Goal: Information Seeking & Learning: Learn about a topic

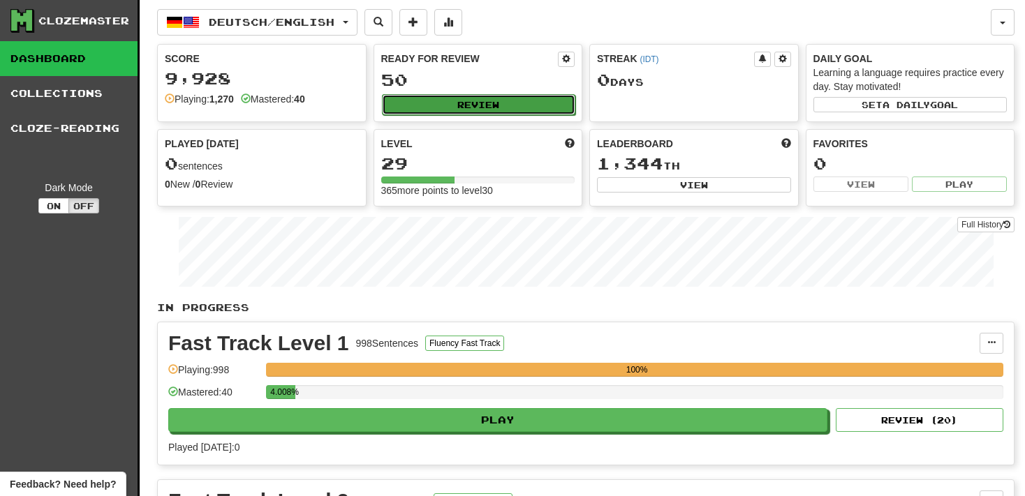
click at [476, 107] on button "Review" at bounding box center [479, 104] width 194 height 21
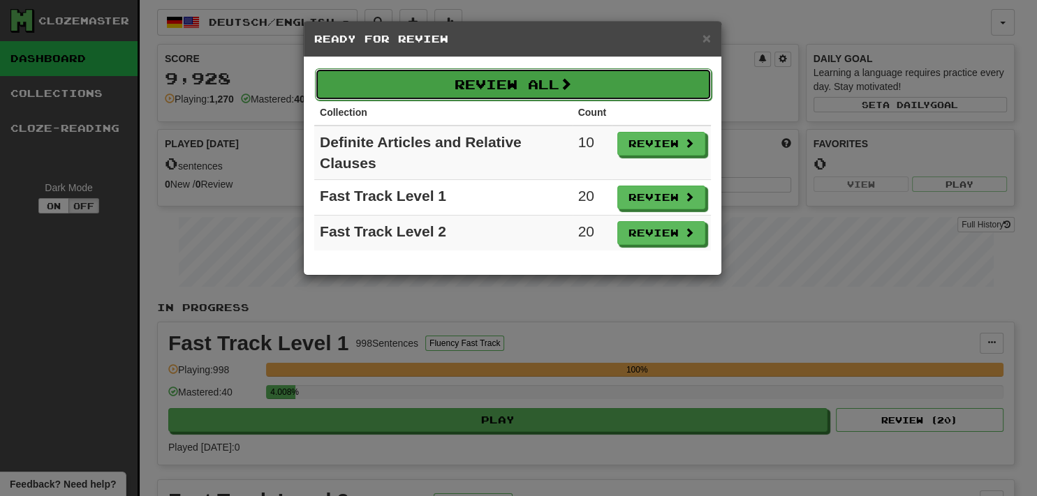
click at [619, 71] on button "Review All" at bounding box center [513, 84] width 397 height 32
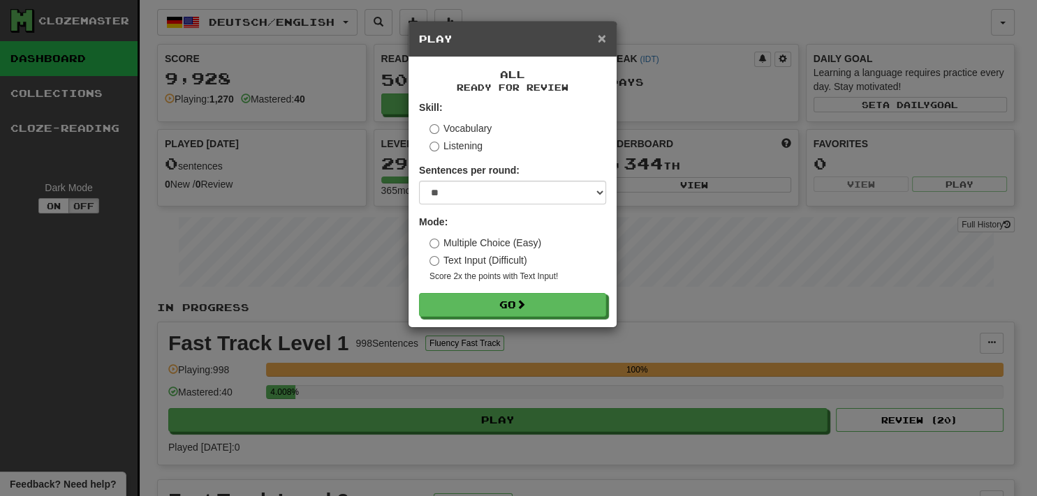
click at [603, 36] on span "×" at bounding box center [602, 38] width 8 height 16
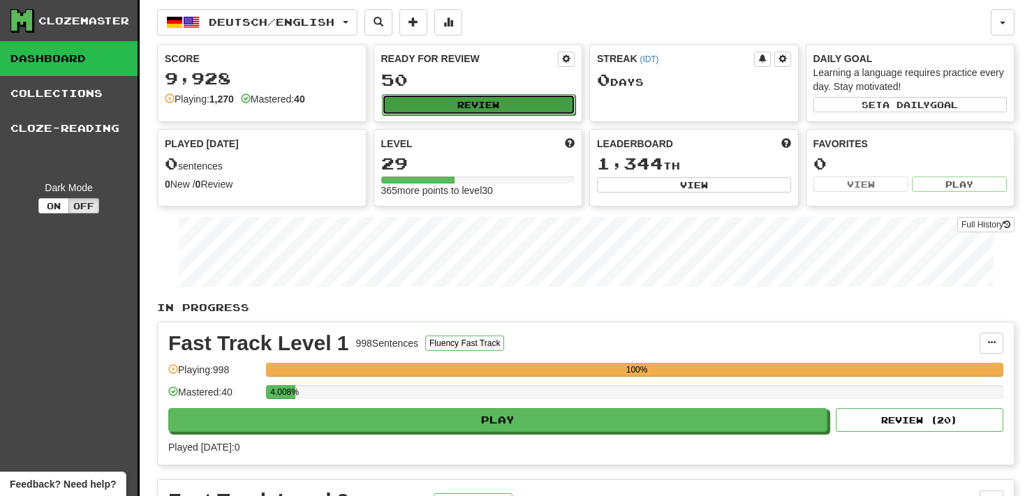
click at [458, 108] on button "Review" at bounding box center [479, 104] width 194 height 21
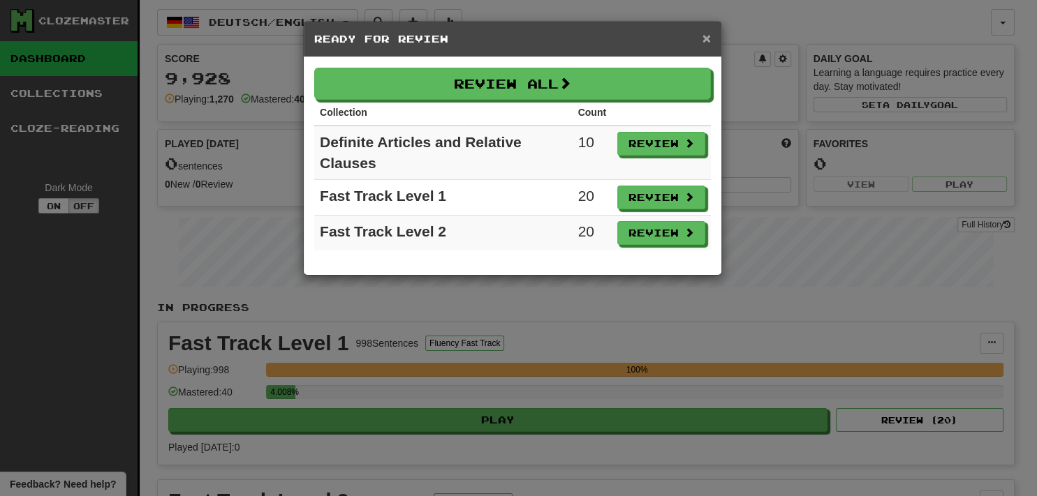
click at [705, 31] on span "×" at bounding box center [706, 38] width 8 height 16
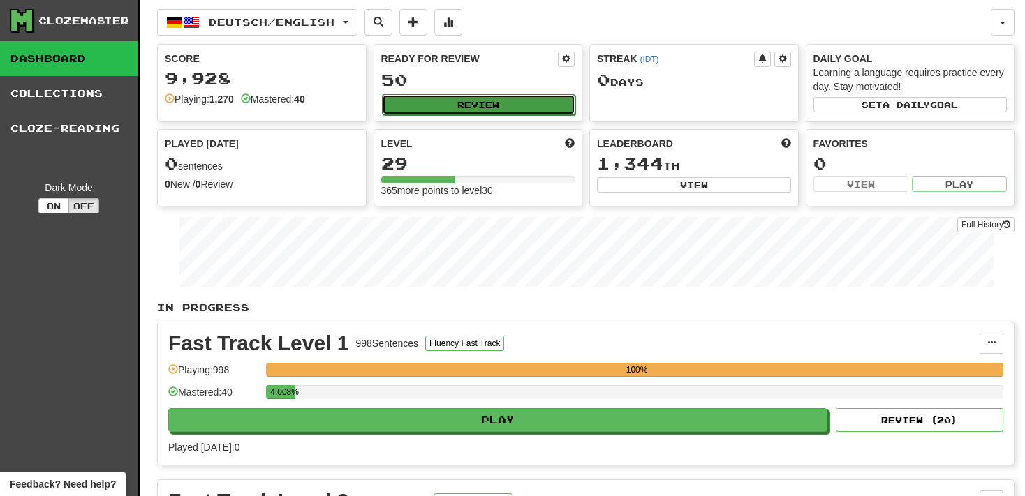
click at [452, 108] on button "Review" at bounding box center [479, 104] width 194 height 21
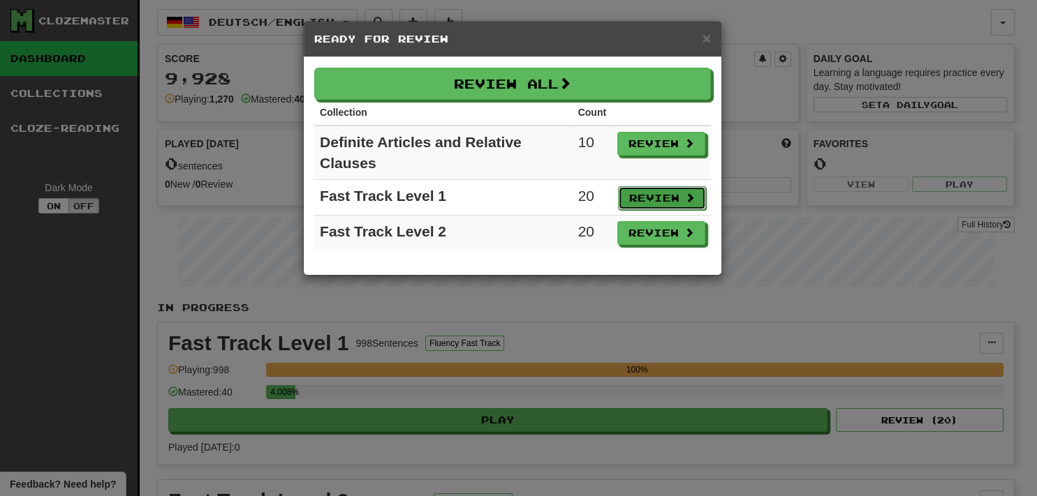
click at [643, 193] on button "Review" at bounding box center [662, 198] width 88 height 24
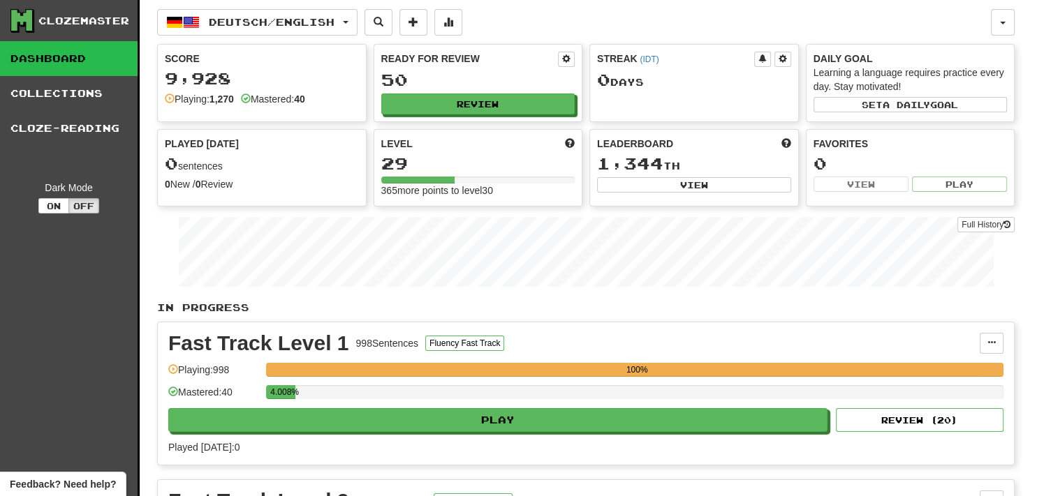
select select "**"
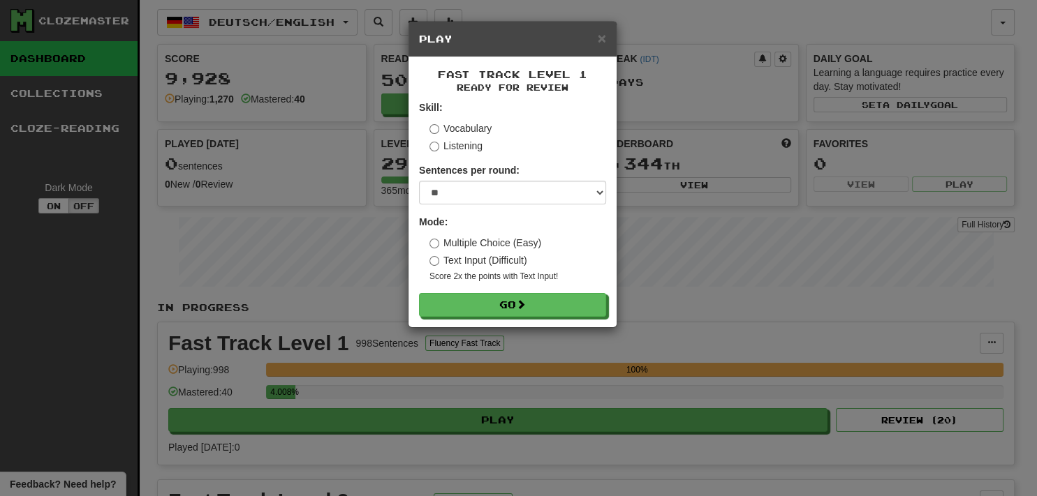
click at [516, 293] on form "Skill: Vocabulary Listening Sentences per round: * ** ** ** ** ** *** ******** …" at bounding box center [512, 209] width 187 height 216
click at [524, 304] on span at bounding box center [522, 305] width 10 height 10
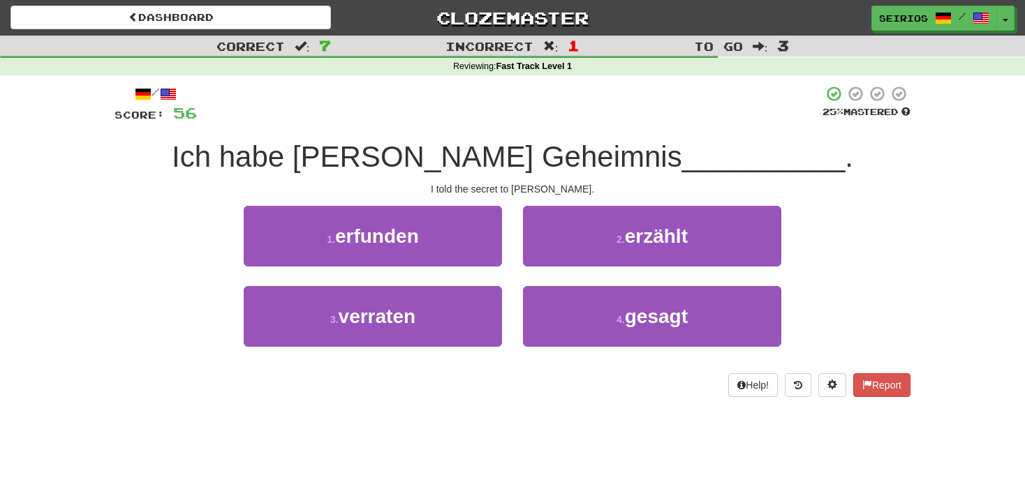
click at [112, 214] on div "/ Score: 56 25 % Mastered Ich habe Tom das Geheimnis __________ . I told the se…" at bounding box center [512, 245] width 817 height 341
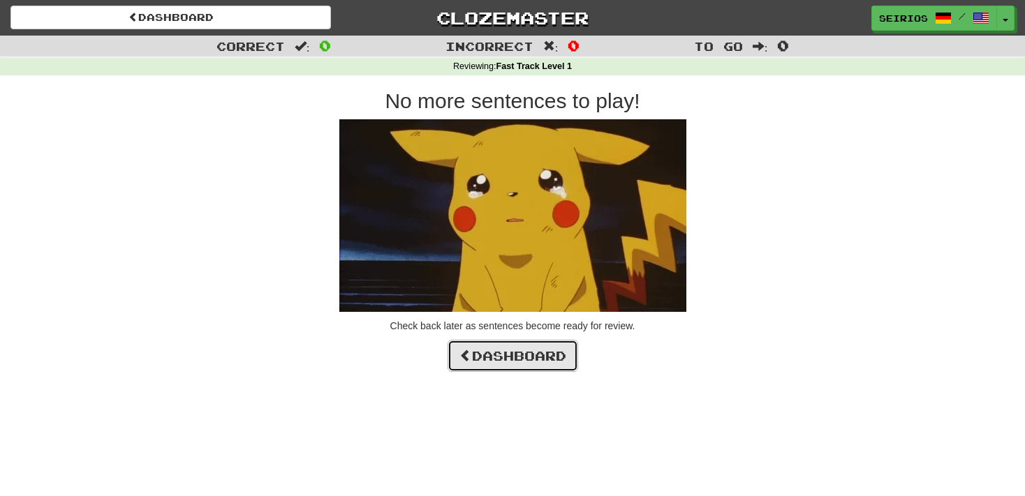
click at [506, 346] on link "Dashboard" at bounding box center [513, 356] width 131 height 32
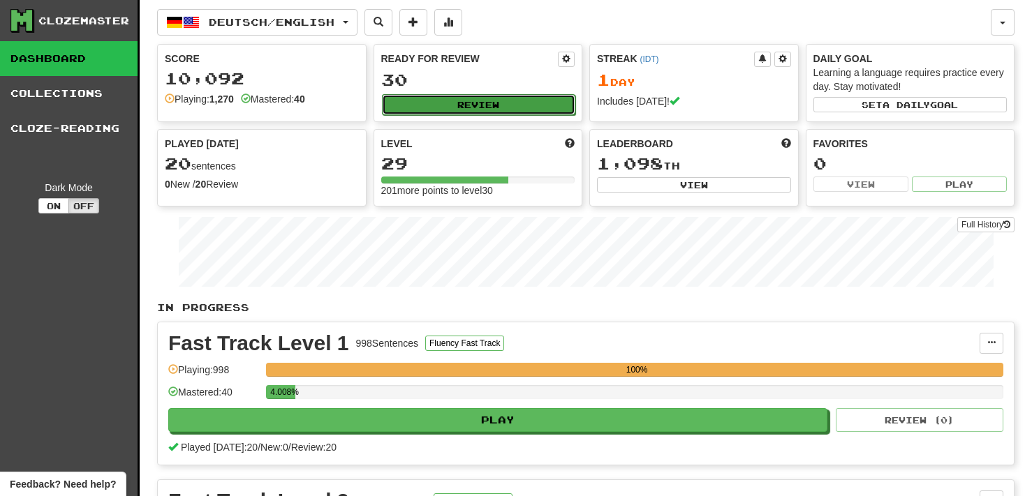
click at [466, 105] on button "Review" at bounding box center [479, 104] width 194 height 21
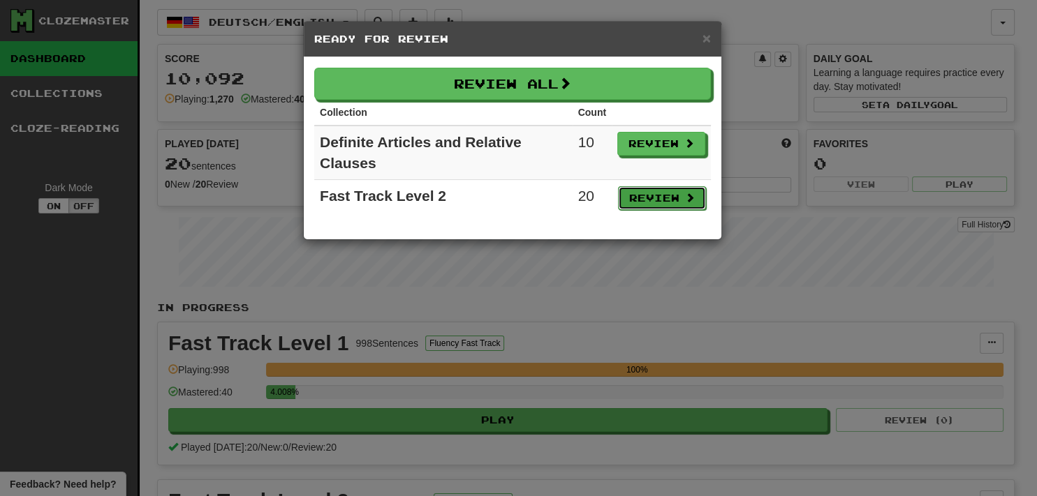
click at [624, 199] on button "Review" at bounding box center [662, 198] width 88 height 24
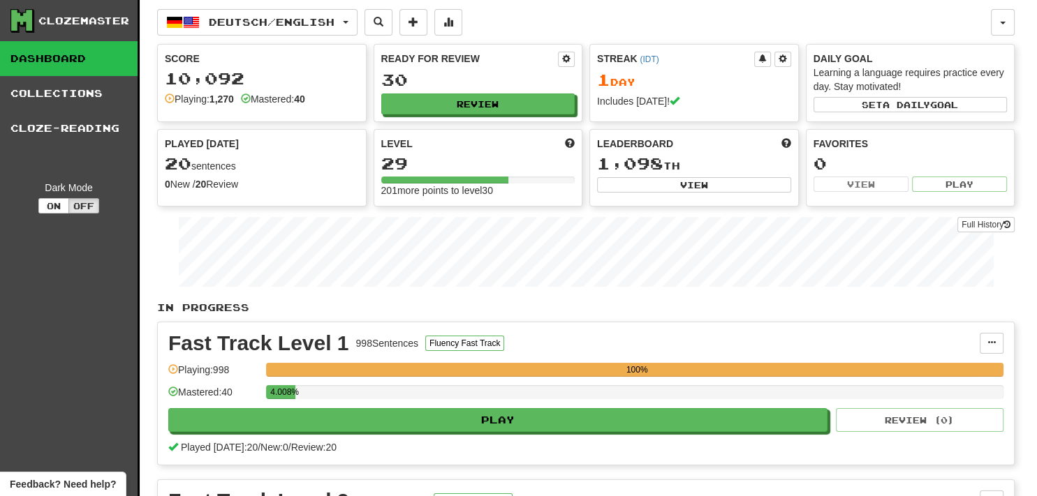
select select "**"
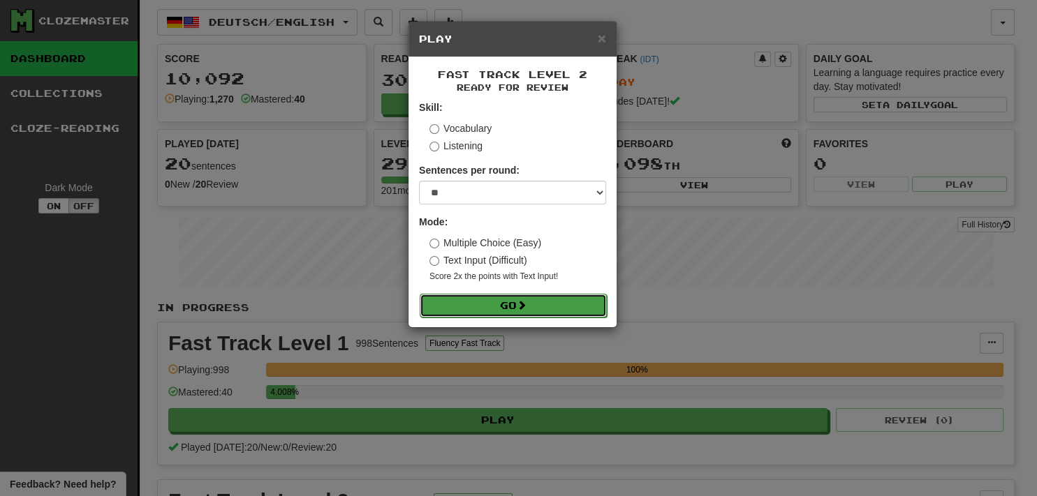
click at [568, 314] on button "Go" at bounding box center [513, 306] width 187 height 24
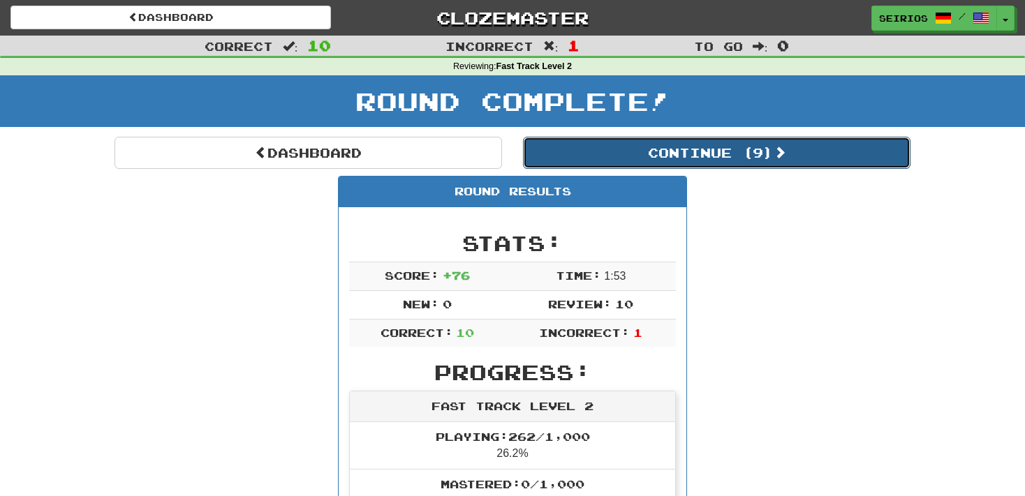
click at [726, 155] on button "Continue ( 9 )" at bounding box center [717, 153] width 388 height 32
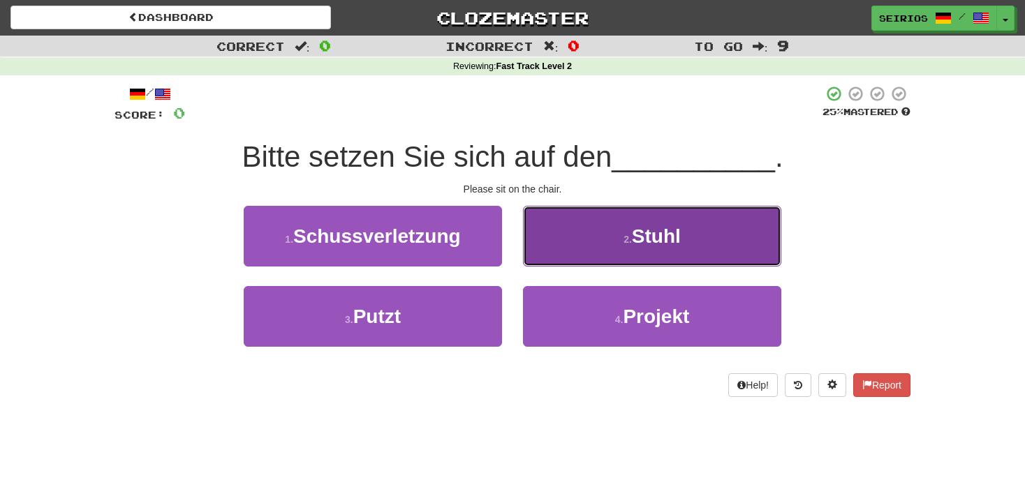
click at [686, 250] on button "2 . Stuhl" at bounding box center [652, 236] width 258 height 61
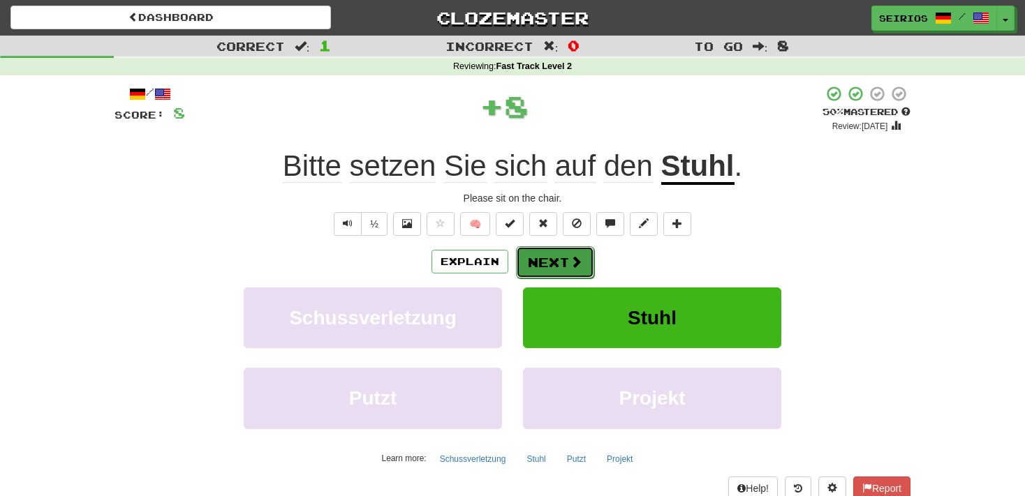
click at [560, 258] on button "Next" at bounding box center [555, 263] width 78 height 32
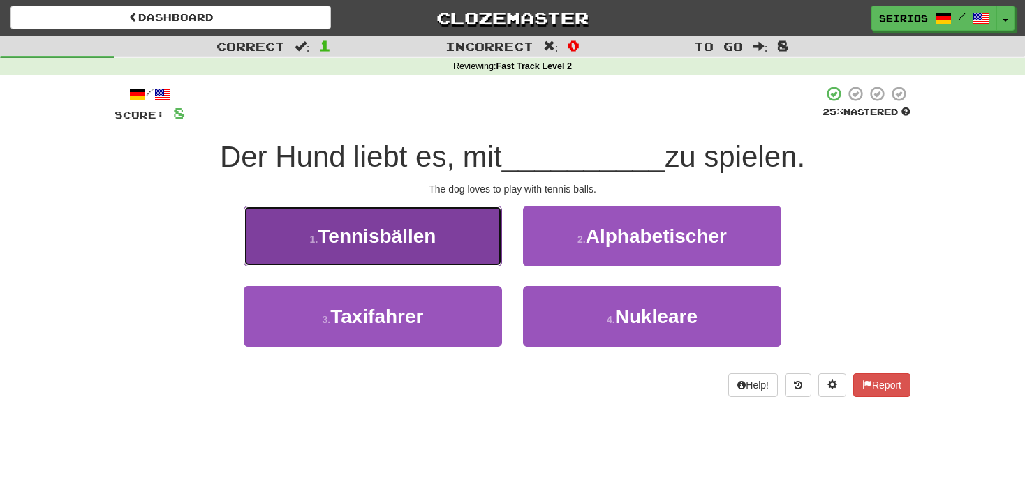
click at [463, 254] on button "1 . Tennisbällen" at bounding box center [373, 236] width 258 height 61
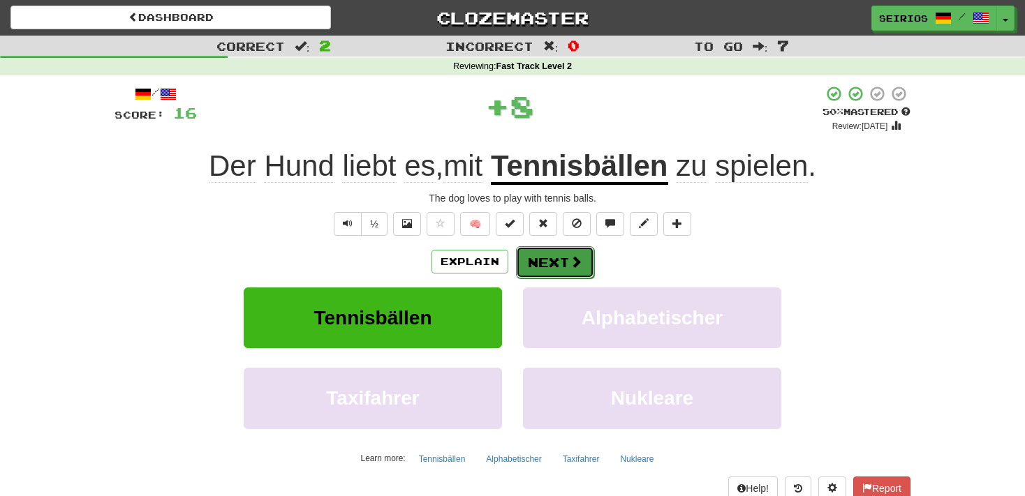
click at [558, 258] on button "Next" at bounding box center [555, 263] width 78 height 32
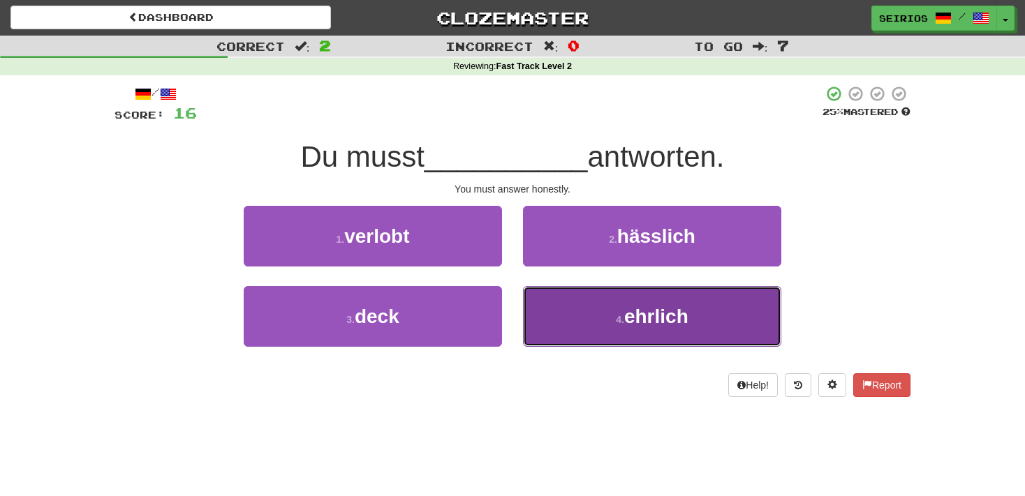
click at [643, 324] on span "ehrlich" at bounding box center [656, 317] width 64 height 22
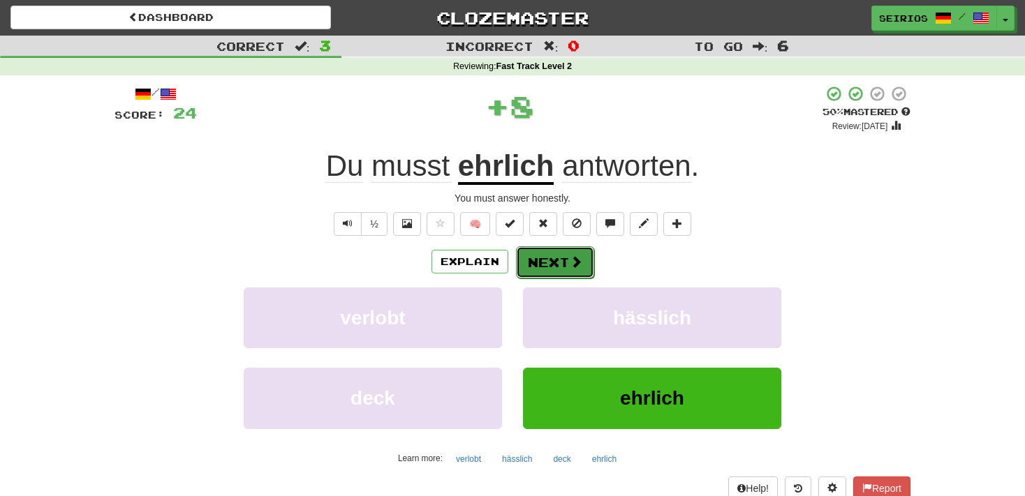
click at [566, 253] on button "Next" at bounding box center [555, 263] width 78 height 32
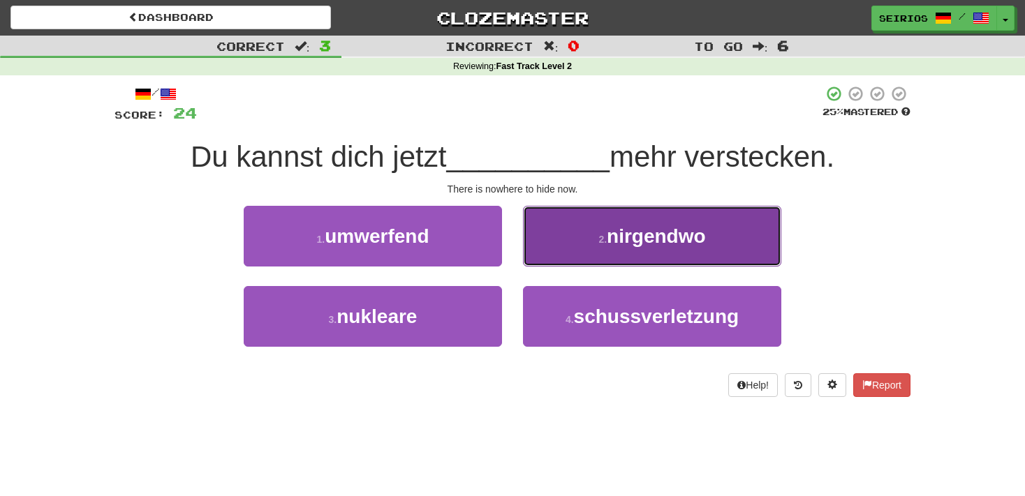
click at [588, 256] on button "2 . nirgendwo" at bounding box center [652, 236] width 258 height 61
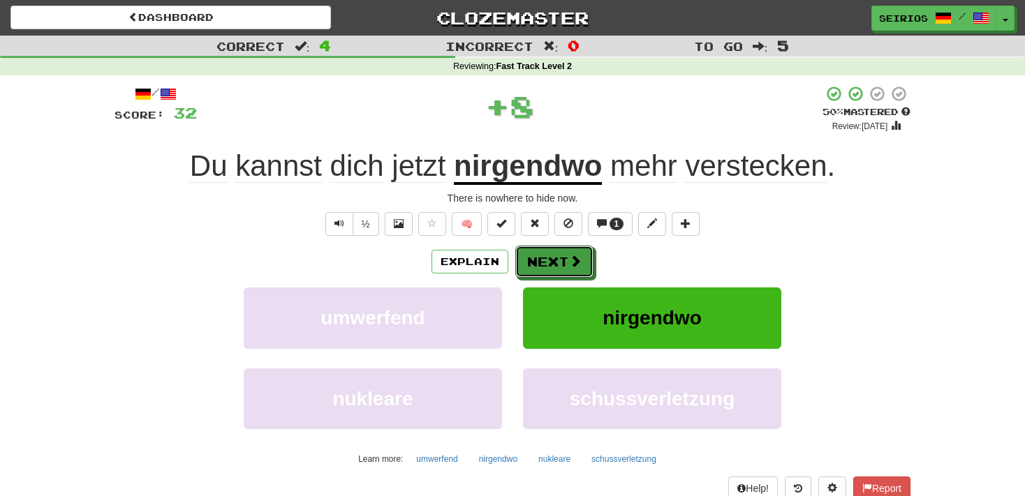
click at [588, 256] on button "Next" at bounding box center [554, 262] width 78 height 32
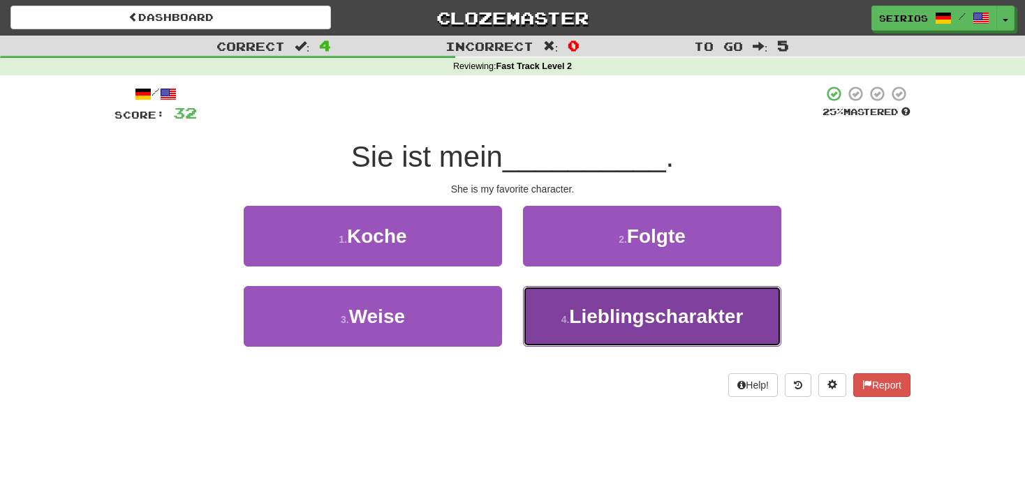
click at [579, 323] on span "Lieblingscharakter" at bounding box center [656, 317] width 174 height 22
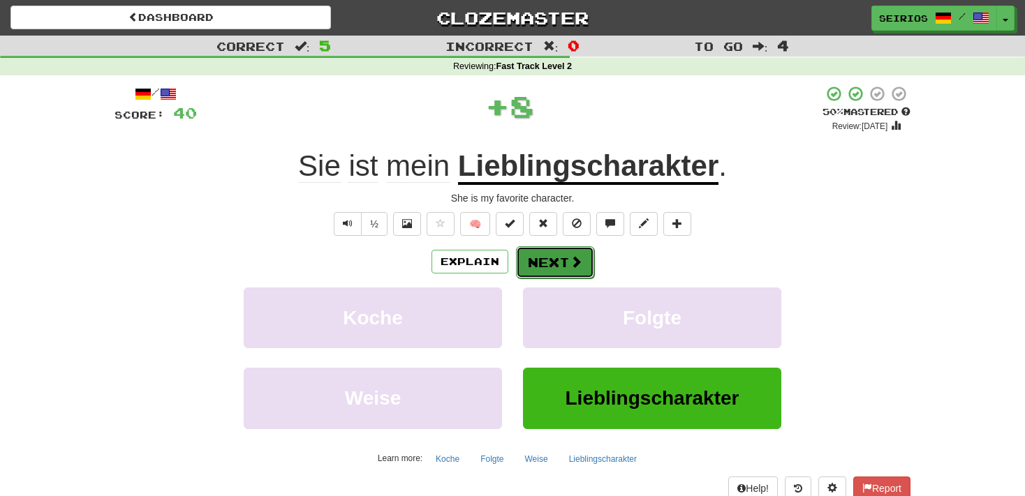
click at [572, 259] on span at bounding box center [576, 262] width 13 height 13
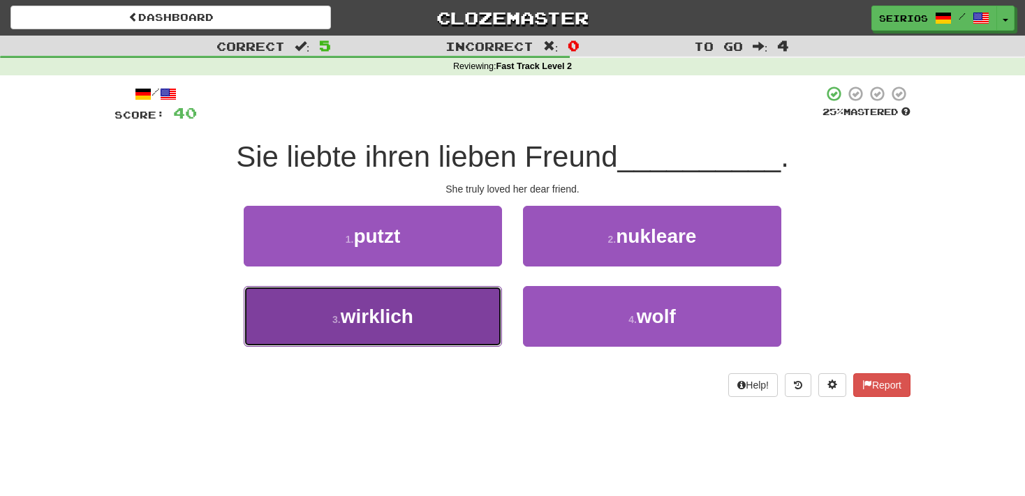
click at [462, 325] on button "3 . wirklich" at bounding box center [373, 316] width 258 height 61
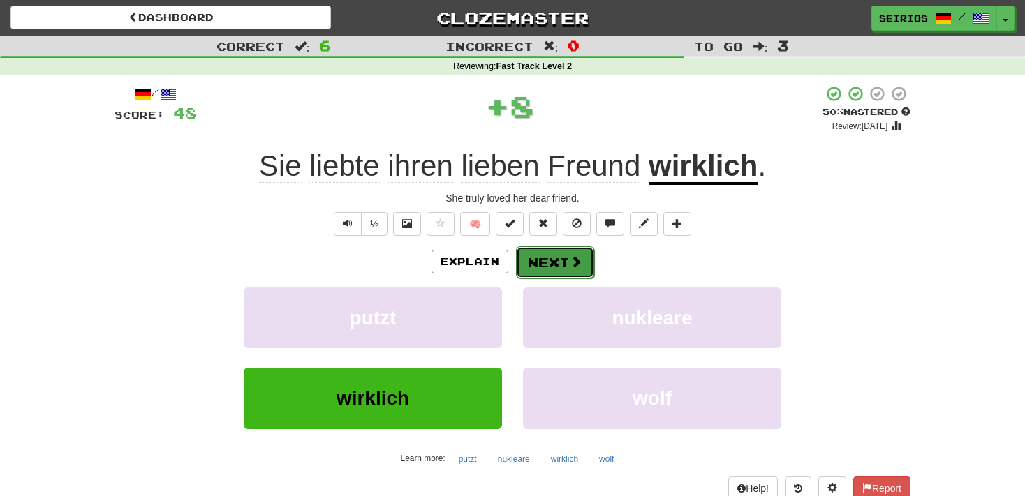
click at [553, 269] on button "Next" at bounding box center [555, 263] width 78 height 32
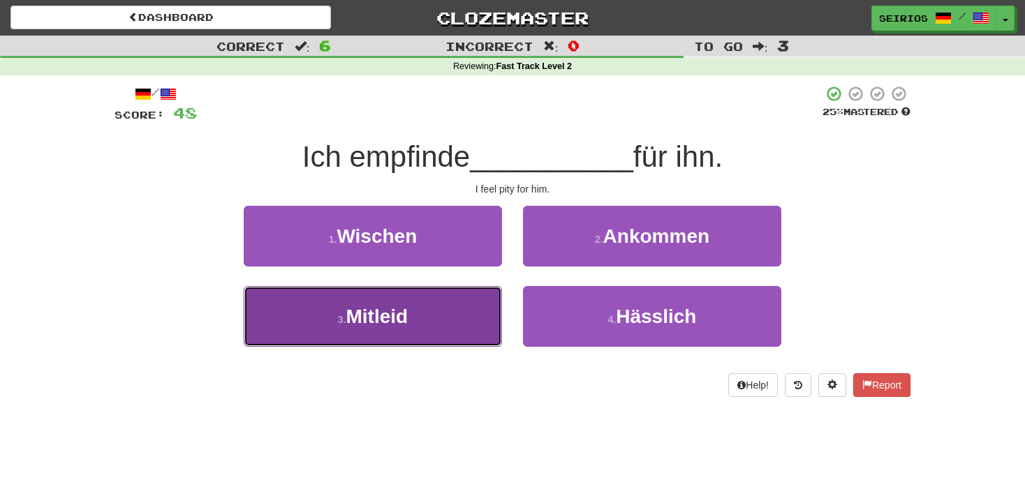
click at [471, 318] on button "3 . Mitleid" at bounding box center [373, 316] width 258 height 61
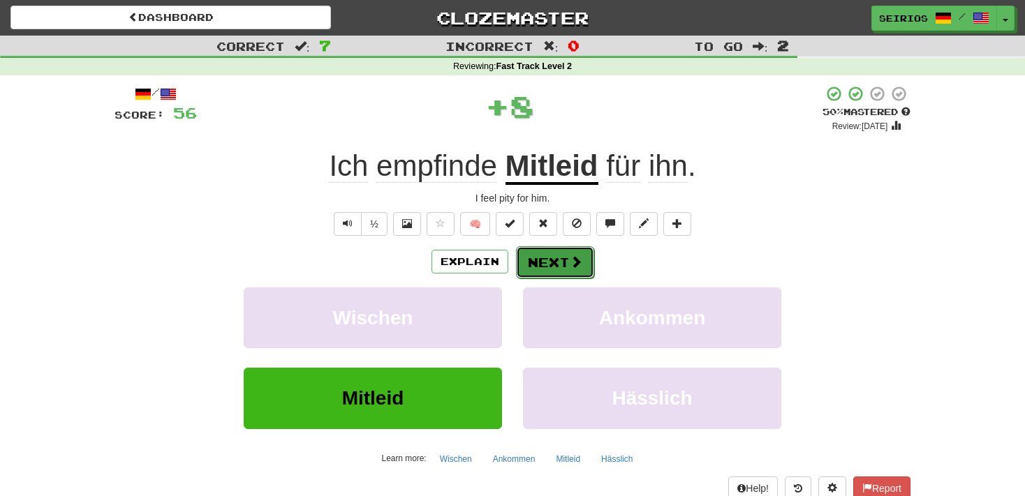
click at [532, 277] on button "Next" at bounding box center [555, 263] width 78 height 32
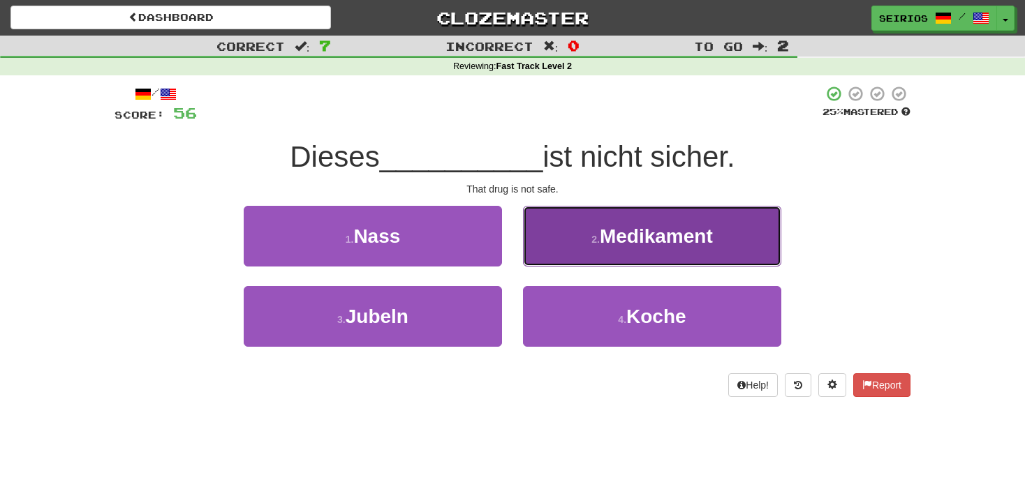
click at [571, 252] on button "2 . Medikament" at bounding box center [652, 236] width 258 height 61
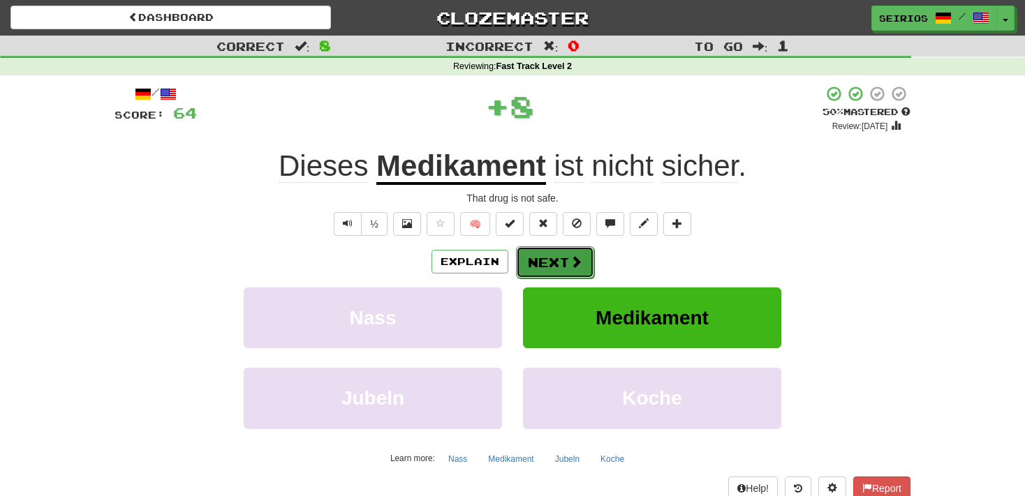
click at [559, 260] on button "Next" at bounding box center [555, 263] width 78 height 32
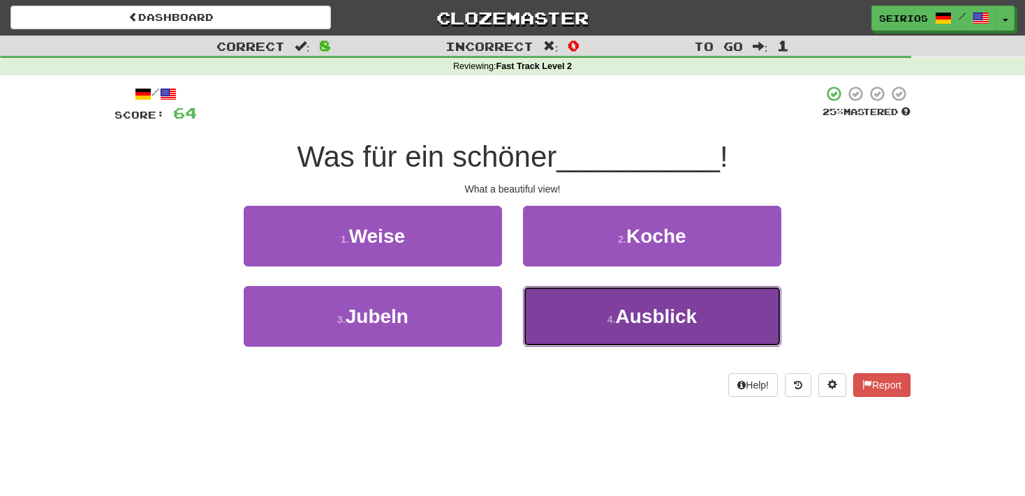
click at [550, 312] on button "4 . Ausblick" at bounding box center [652, 316] width 258 height 61
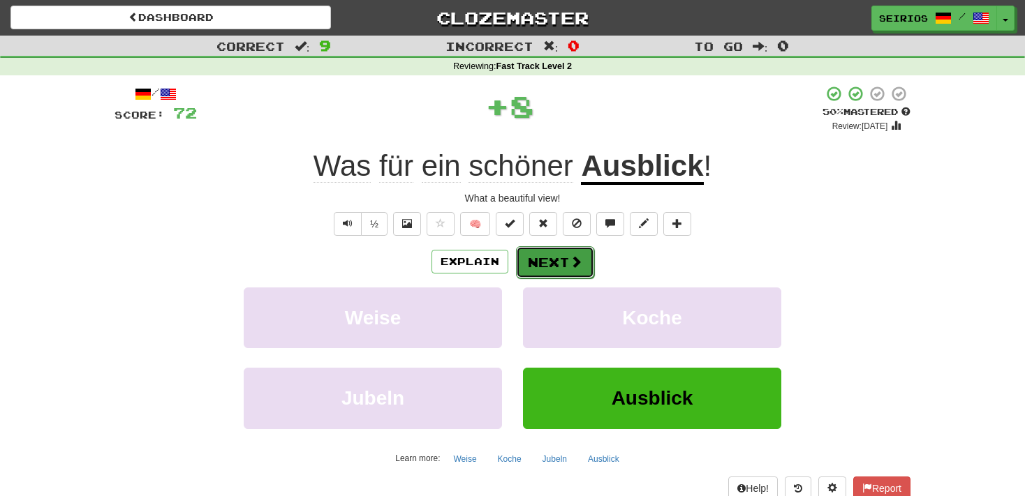
click at [547, 256] on button "Next" at bounding box center [555, 263] width 78 height 32
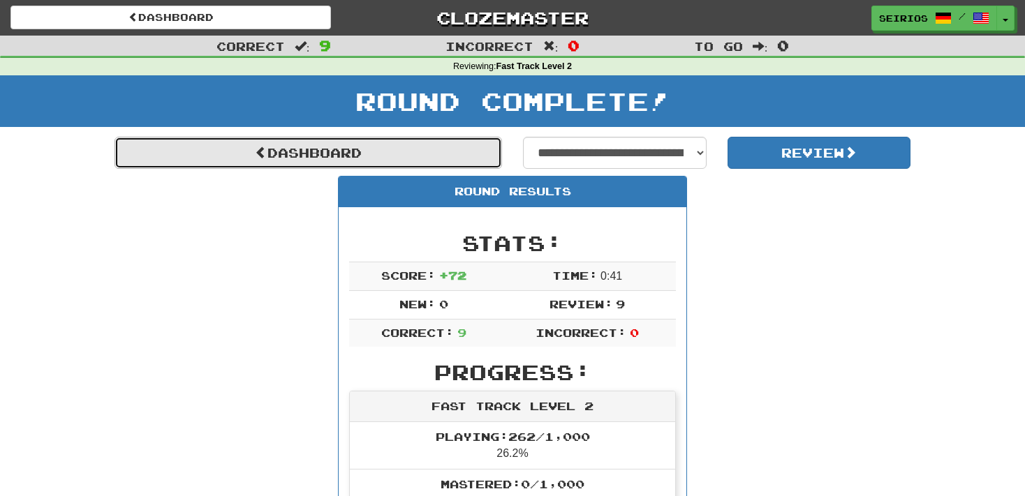
click at [418, 161] on link "Dashboard" at bounding box center [309, 153] width 388 height 32
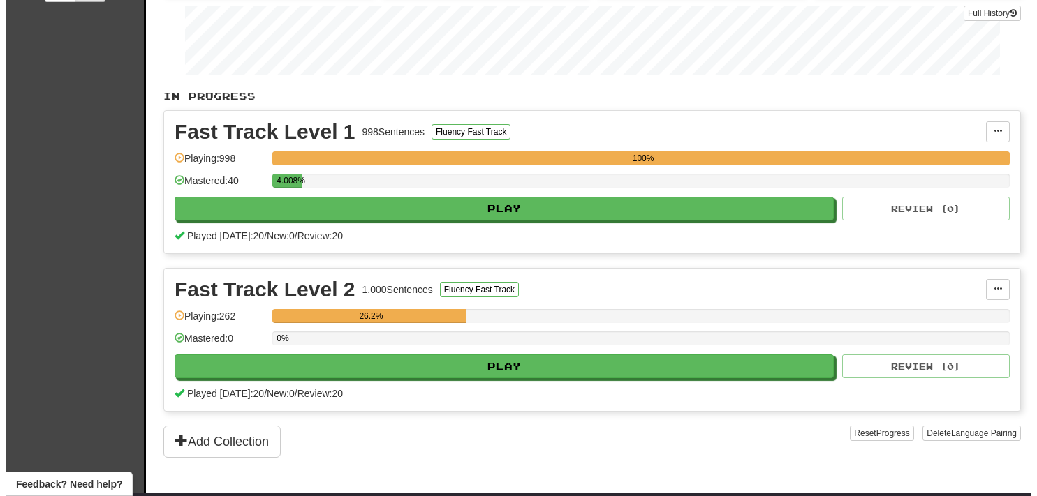
scroll to position [147, 0]
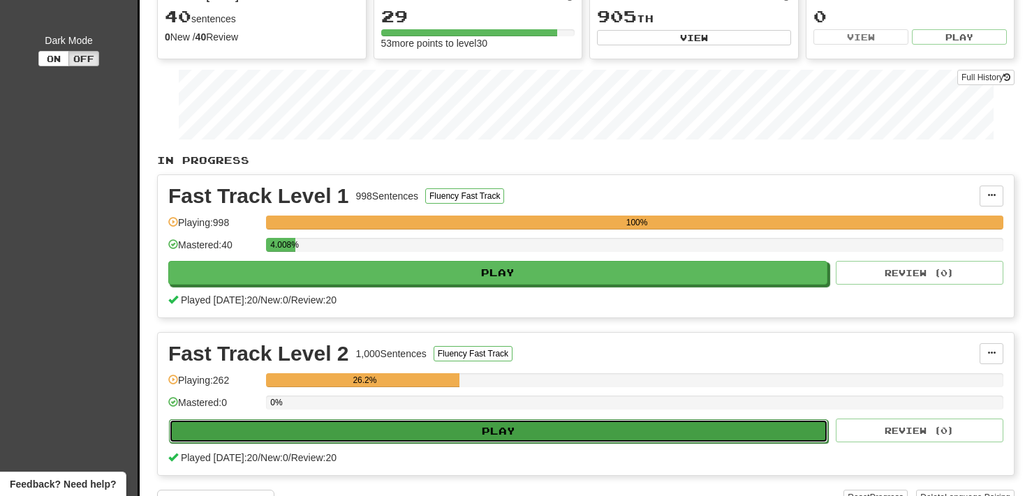
click at [377, 429] on button "Play" at bounding box center [498, 432] width 659 height 24
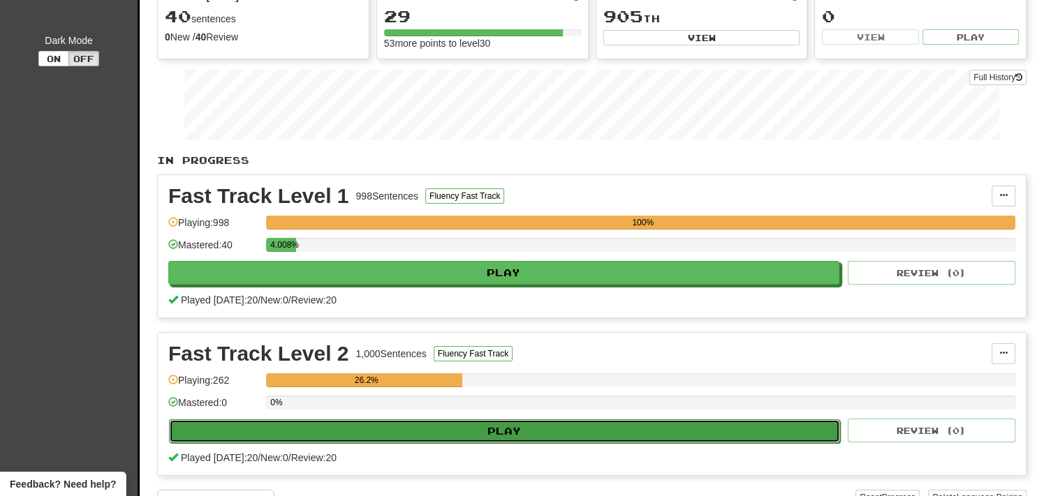
select select "**"
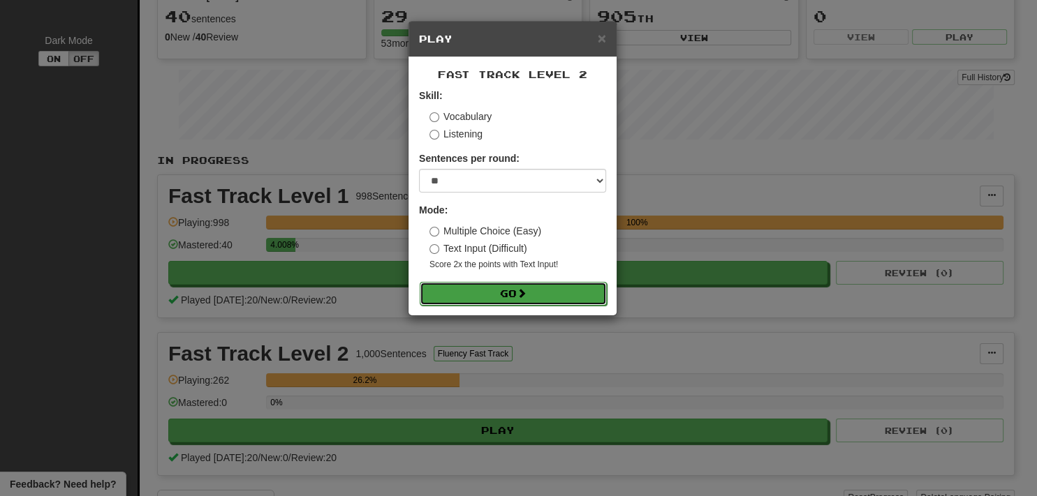
click at [478, 302] on button "Go" at bounding box center [513, 294] width 187 height 24
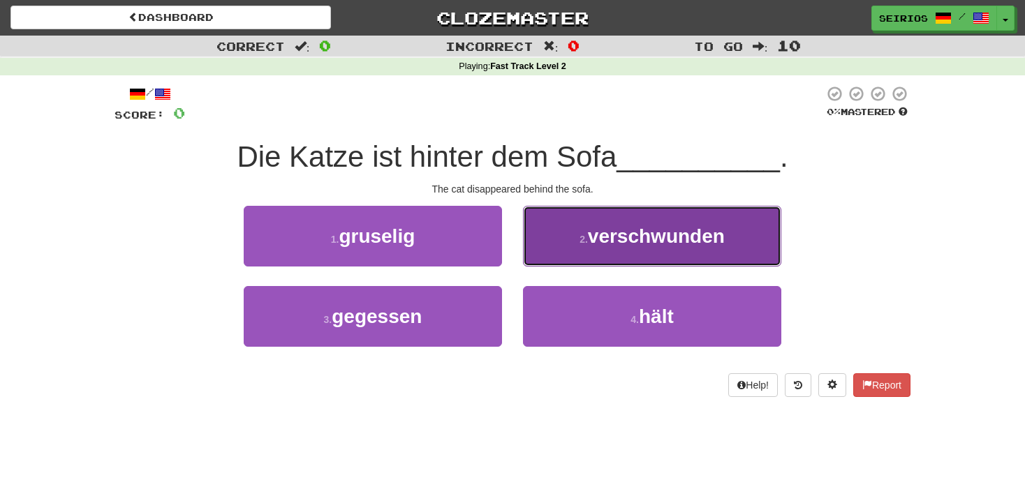
click at [595, 250] on button "2 . verschwunden" at bounding box center [652, 236] width 258 height 61
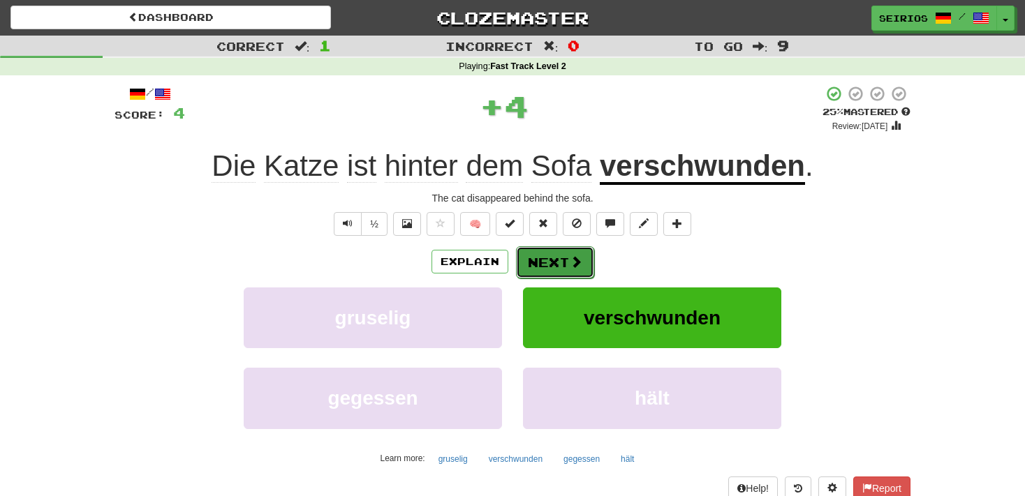
click at [574, 263] on span at bounding box center [576, 262] width 13 height 13
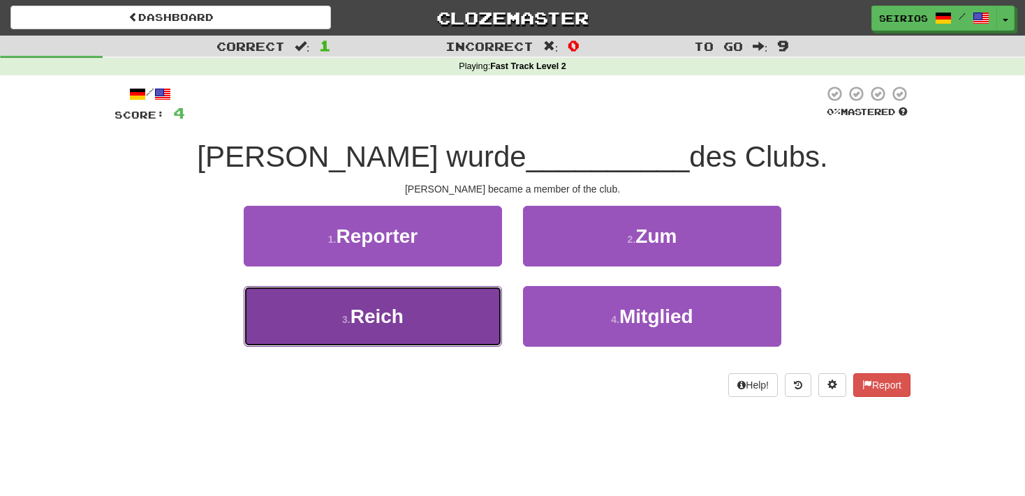
click at [460, 335] on button "3 . Reich" at bounding box center [373, 316] width 258 height 61
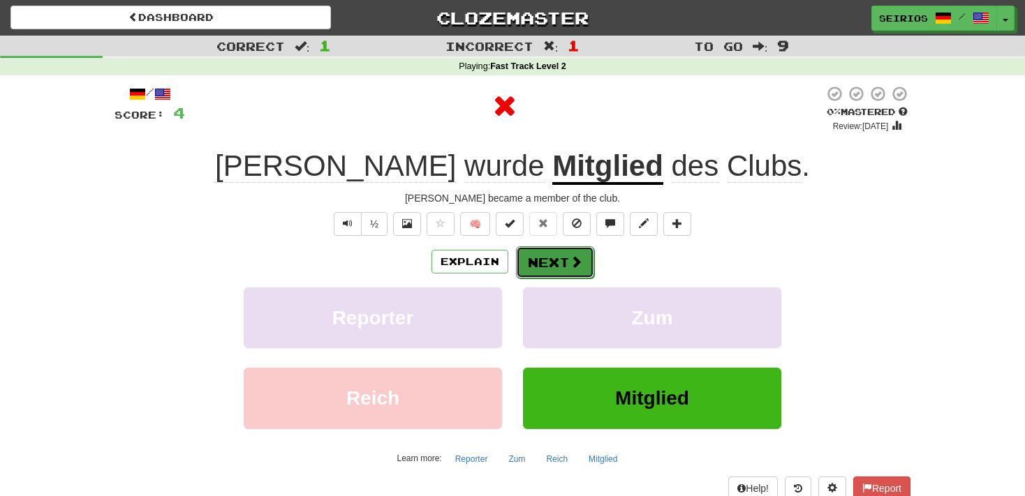
click at [536, 266] on button "Next" at bounding box center [555, 263] width 78 height 32
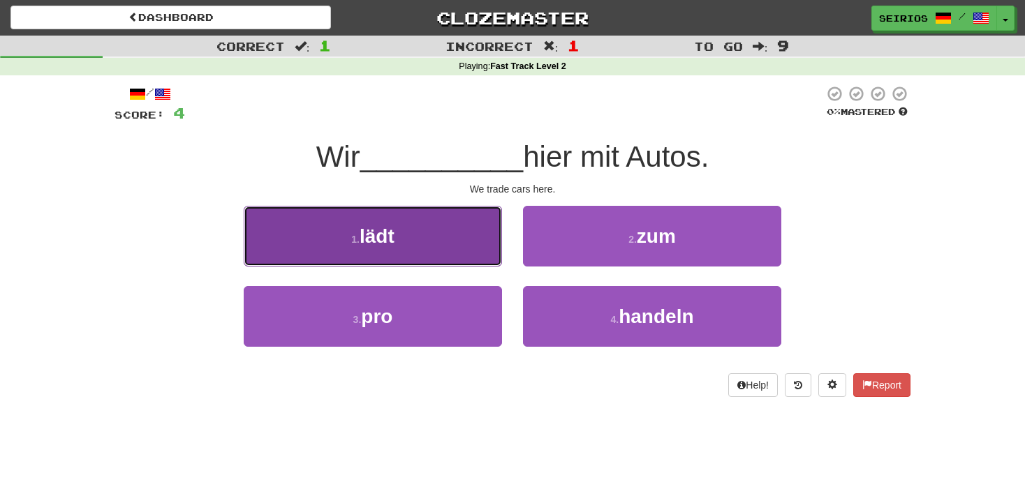
click at [457, 246] on button "1 . lädt" at bounding box center [373, 236] width 258 height 61
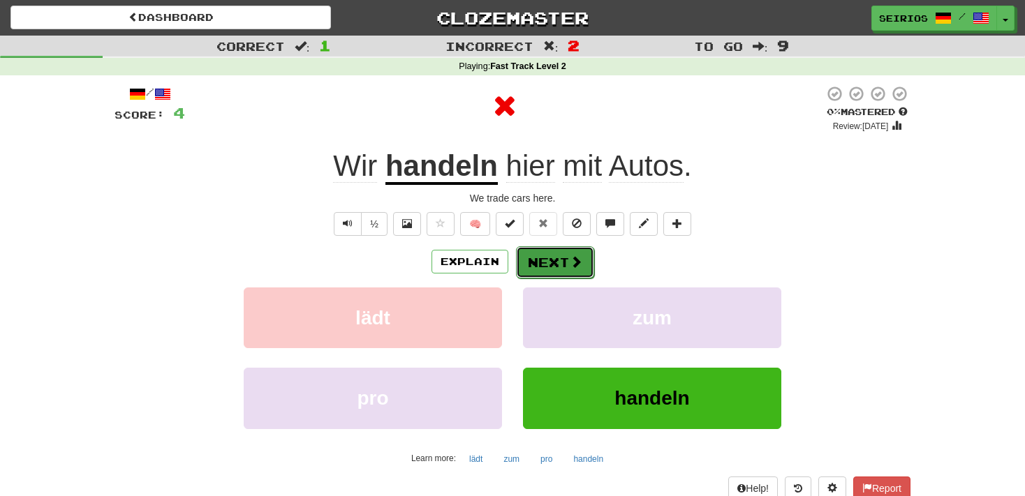
click at [545, 269] on button "Next" at bounding box center [555, 263] width 78 height 32
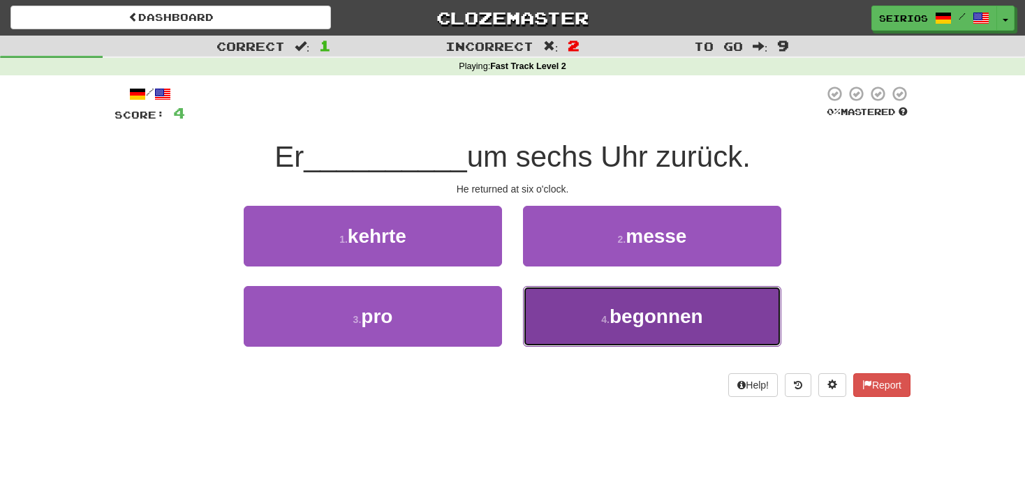
click at [560, 308] on button "4 . begonnen" at bounding box center [652, 316] width 258 height 61
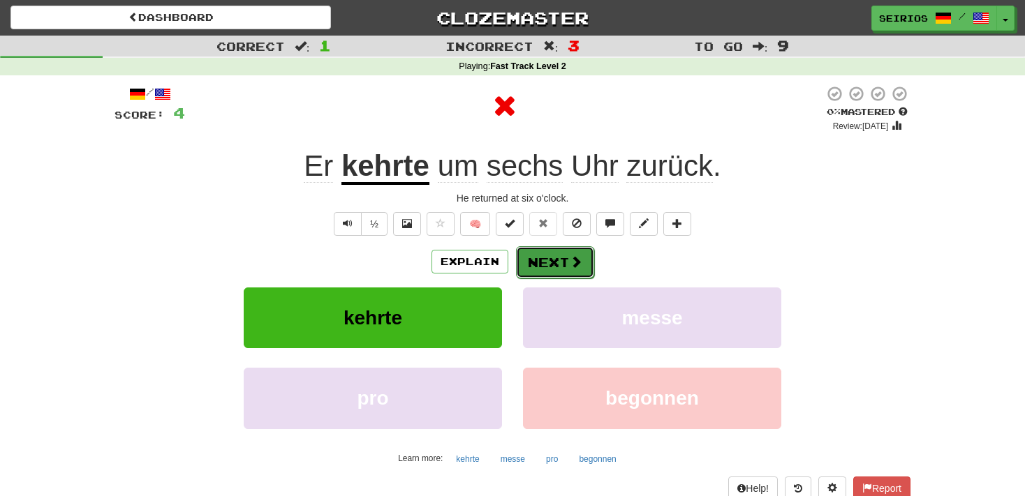
click at [559, 269] on button "Next" at bounding box center [555, 263] width 78 height 32
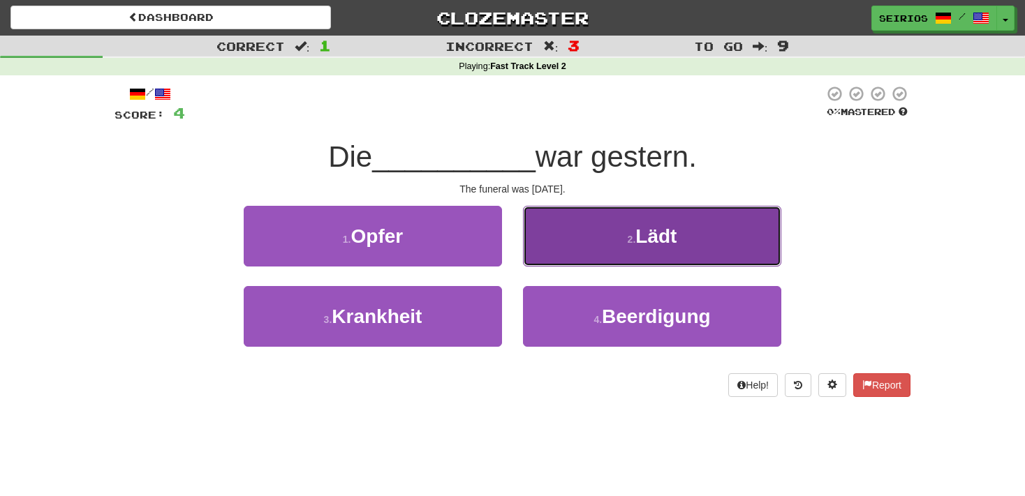
click at [574, 247] on button "2 . Lädt" at bounding box center [652, 236] width 258 height 61
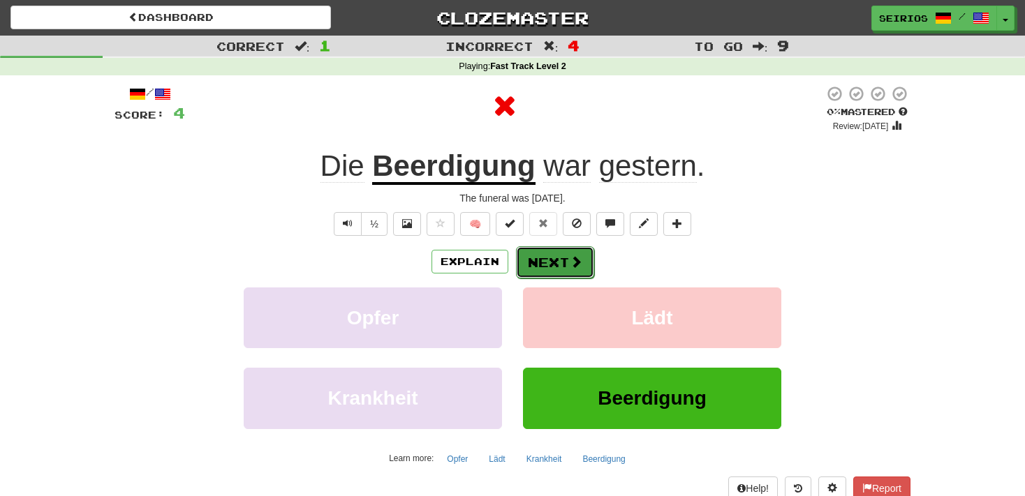
click at [536, 264] on button "Next" at bounding box center [555, 263] width 78 height 32
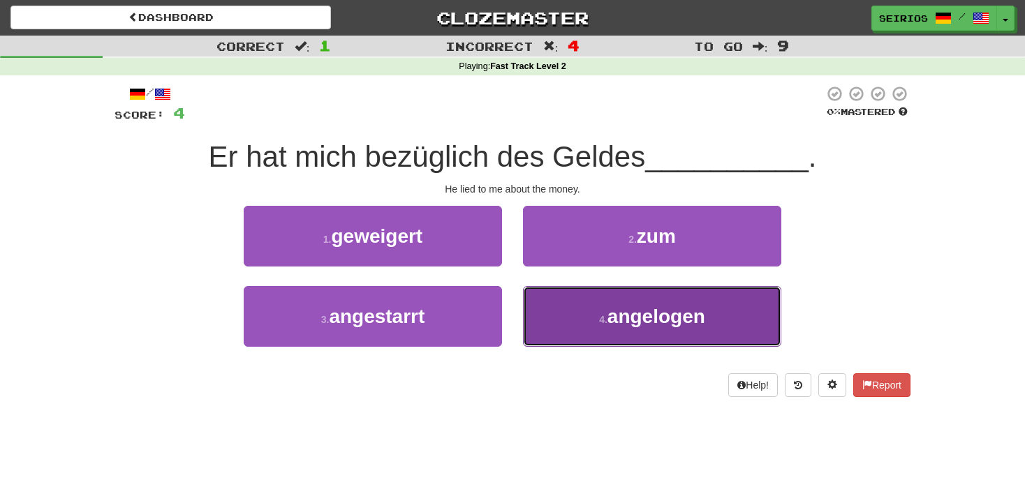
click at [555, 307] on button "4 . angelogen" at bounding box center [652, 316] width 258 height 61
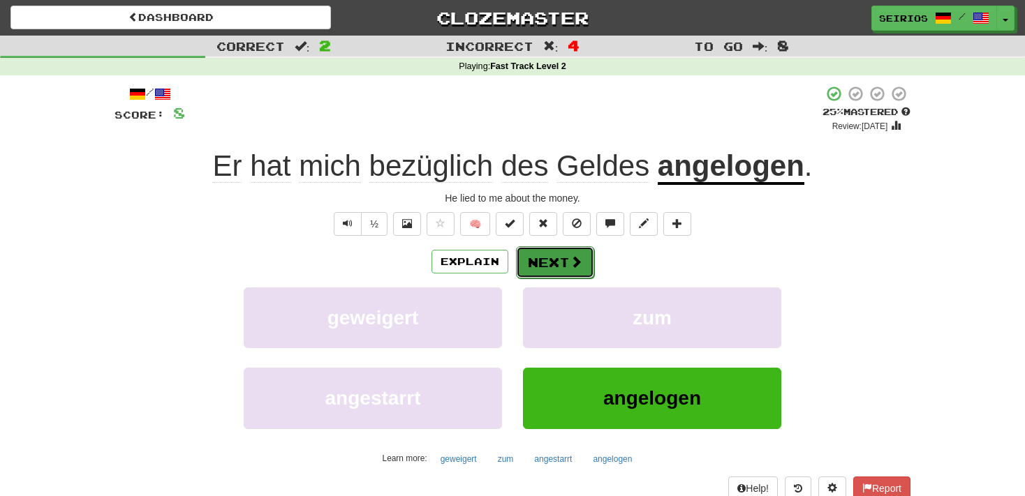
click at [563, 265] on button "Next" at bounding box center [555, 263] width 78 height 32
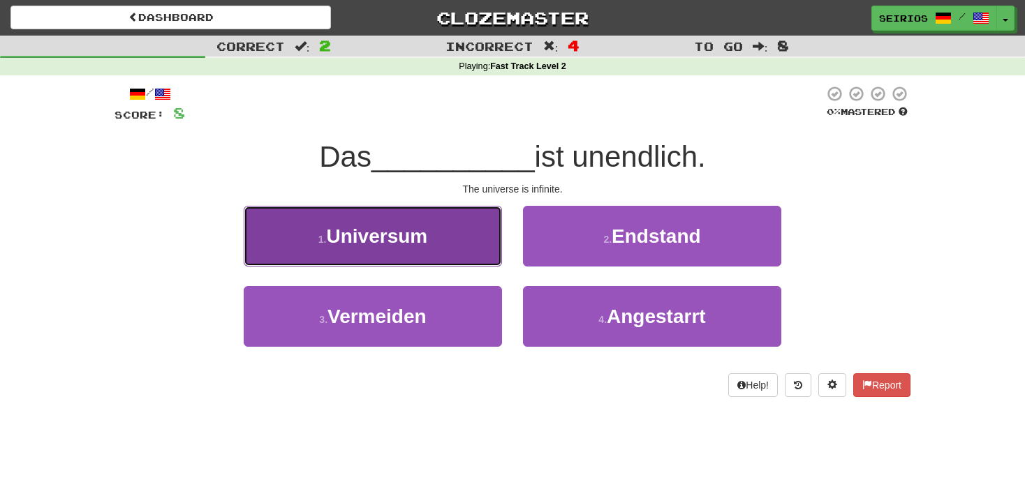
click at [473, 237] on button "1 . Universum" at bounding box center [373, 236] width 258 height 61
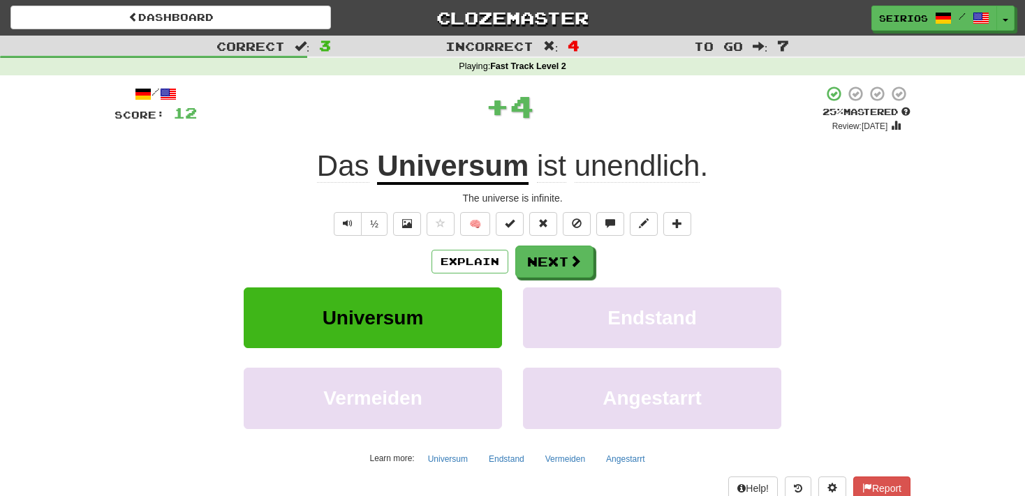
click at [550, 244] on div "/ Score: 12 + 4 25 % Mastered Review: [DATE] Das Universum ist unendlich . The …" at bounding box center [513, 292] width 796 height 415
click at [552, 254] on button "Next" at bounding box center [555, 263] width 78 height 32
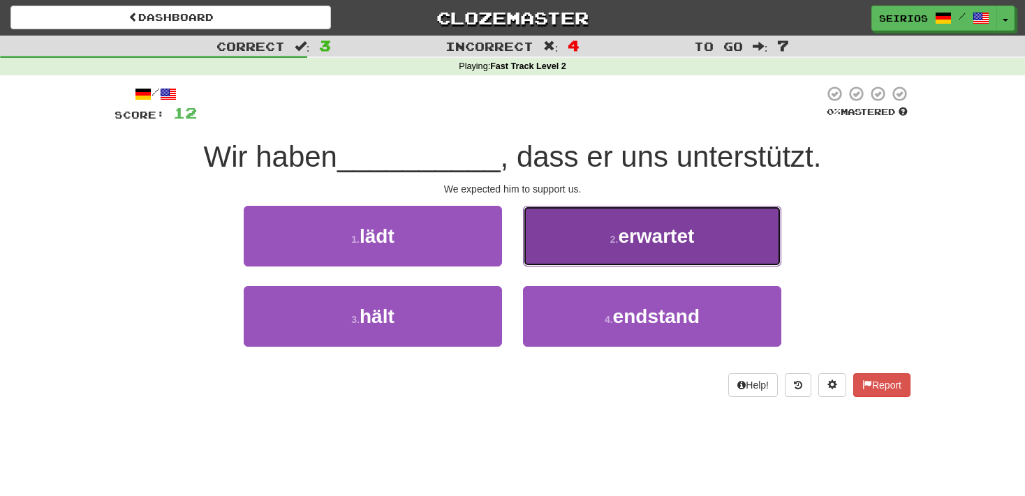
click at [552, 255] on button "2 . erwartet" at bounding box center [652, 236] width 258 height 61
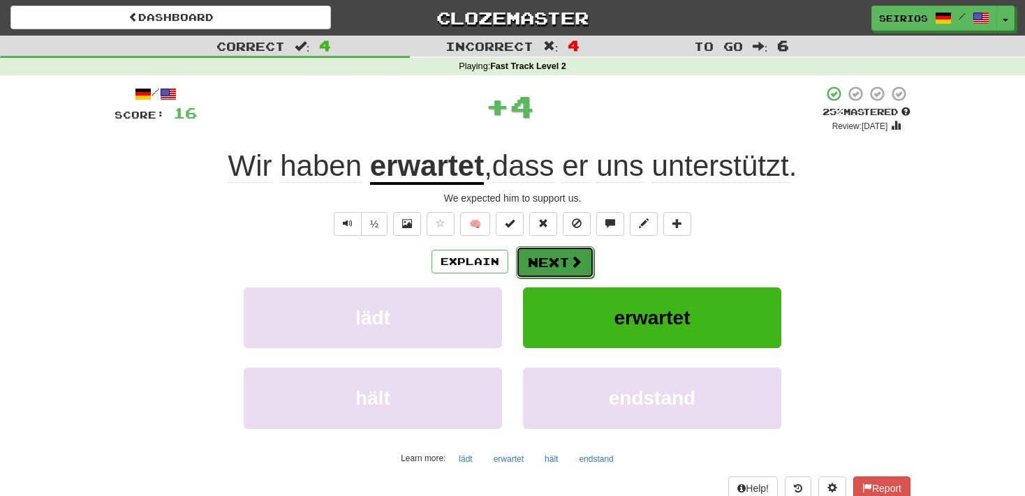
click at [571, 261] on span at bounding box center [576, 262] width 13 height 13
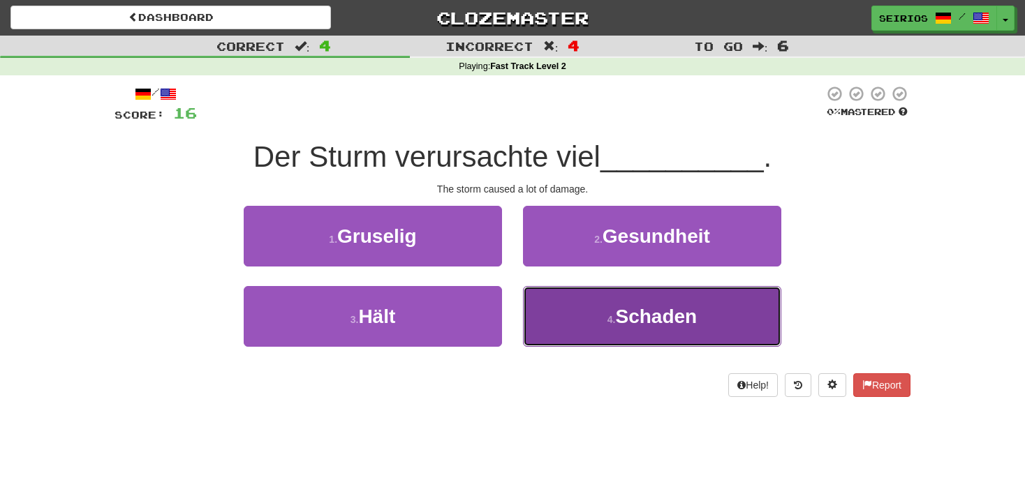
click at [557, 325] on button "4 . Schaden" at bounding box center [652, 316] width 258 height 61
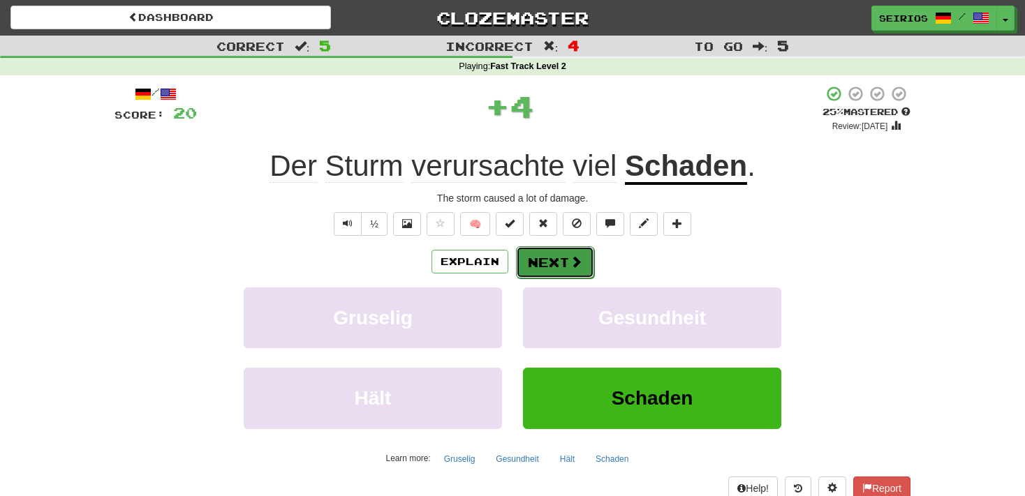
click at [560, 261] on button "Next" at bounding box center [555, 263] width 78 height 32
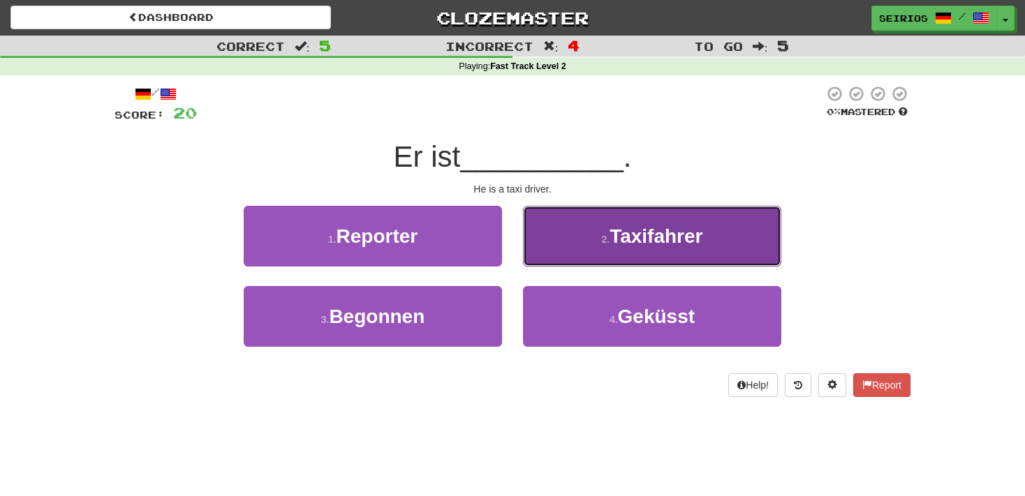
click at [568, 255] on button "2 . Taxifahrer" at bounding box center [652, 236] width 258 height 61
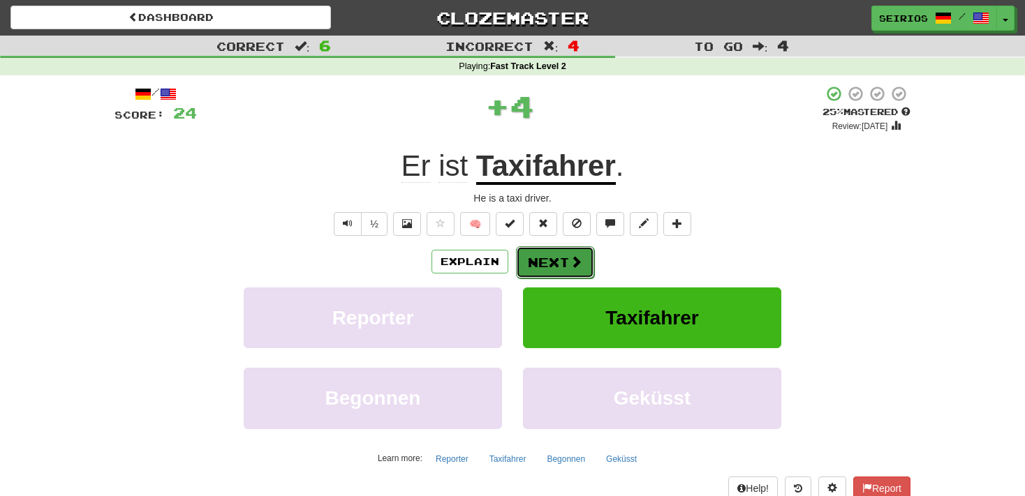
click at [554, 264] on button "Next" at bounding box center [555, 263] width 78 height 32
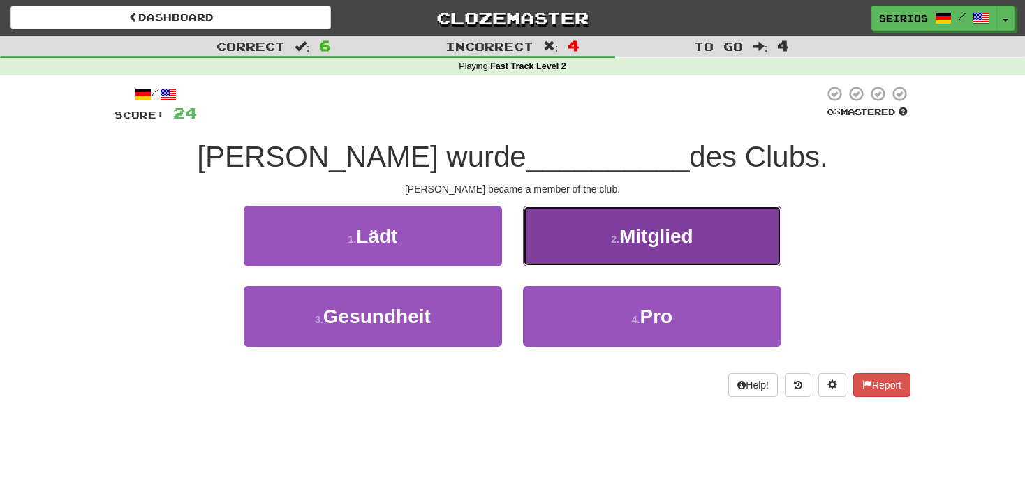
click at [568, 249] on button "2 . Mitglied" at bounding box center [652, 236] width 258 height 61
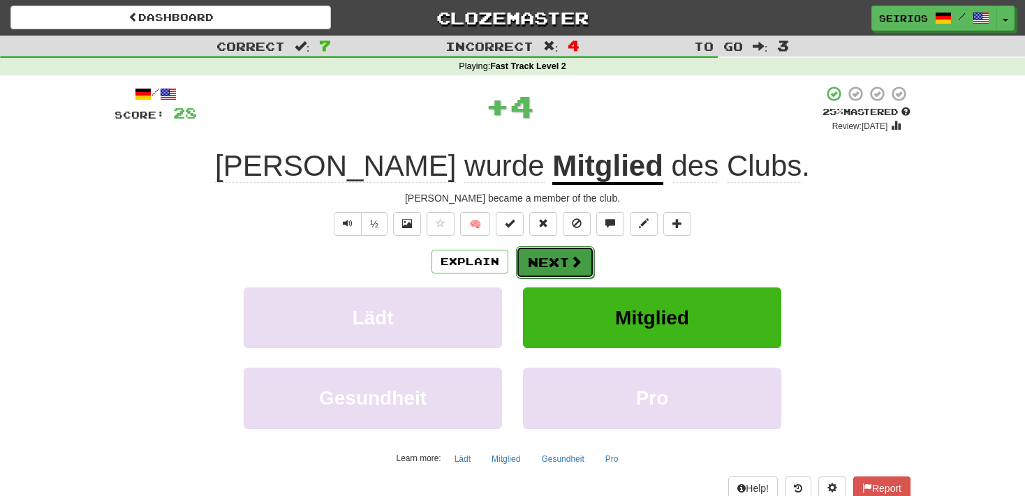
click at [561, 260] on button "Next" at bounding box center [555, 263] width 78 height 32
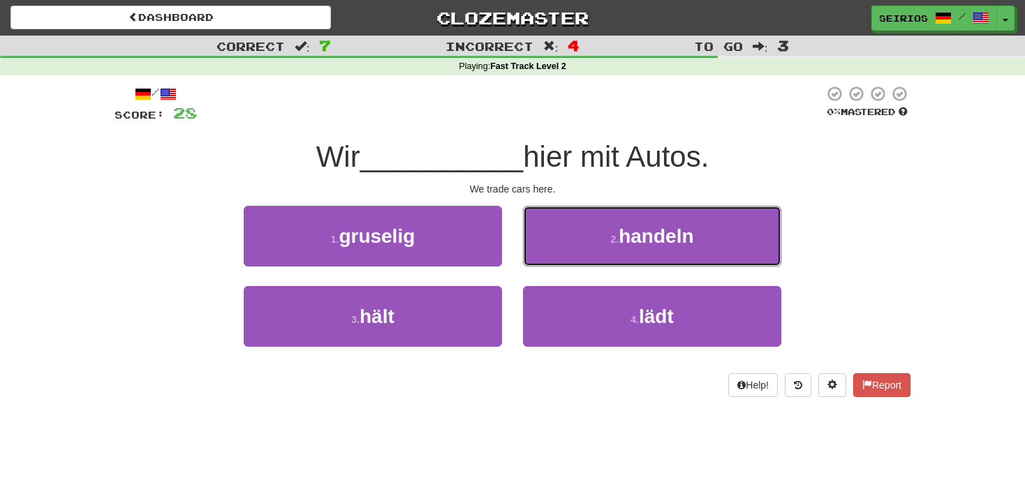
click at [561, 260] on button "2 . handeln" at bounding box center [652, 236] width 258 height 61
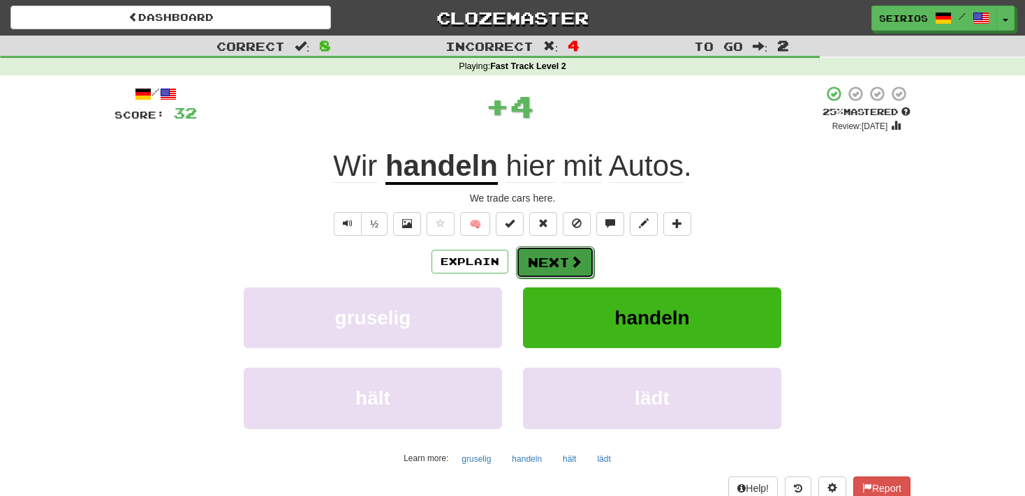
click at [561, 258] on button "Next" at bounding box center [555, 263] width 78 height 32
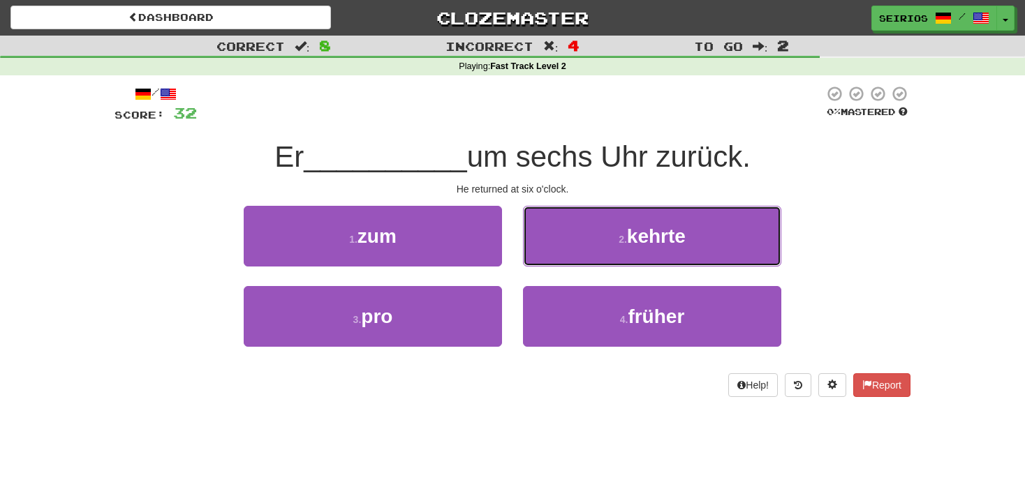
click at [561, 258] on button "2 . kehrte" at bounding box center [652, 236] width 258 height 61
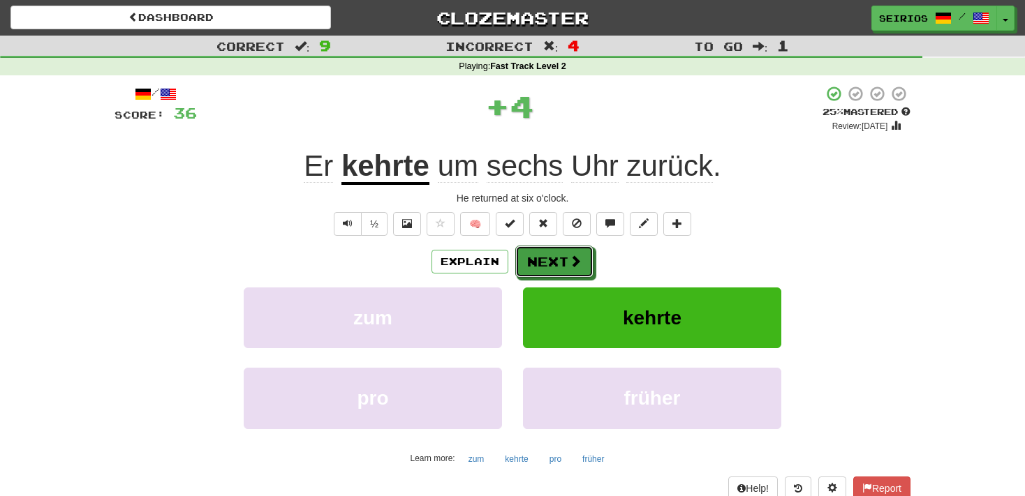
click at [561, 258] on button "Next" at bounding box center [554, 262] width 78 height 32
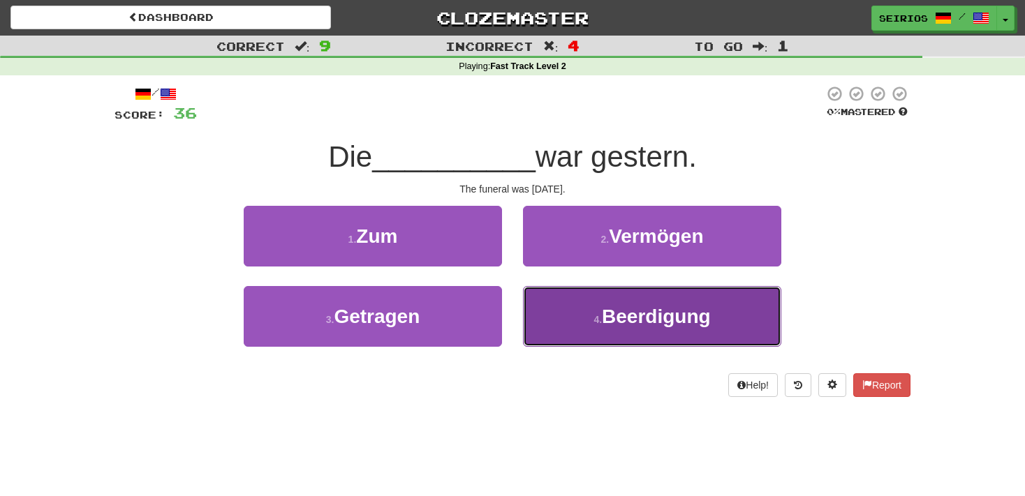
click at [560, 309] on button "4 . Beerdigung" at bounding box center [652, 316] width 258 height 61
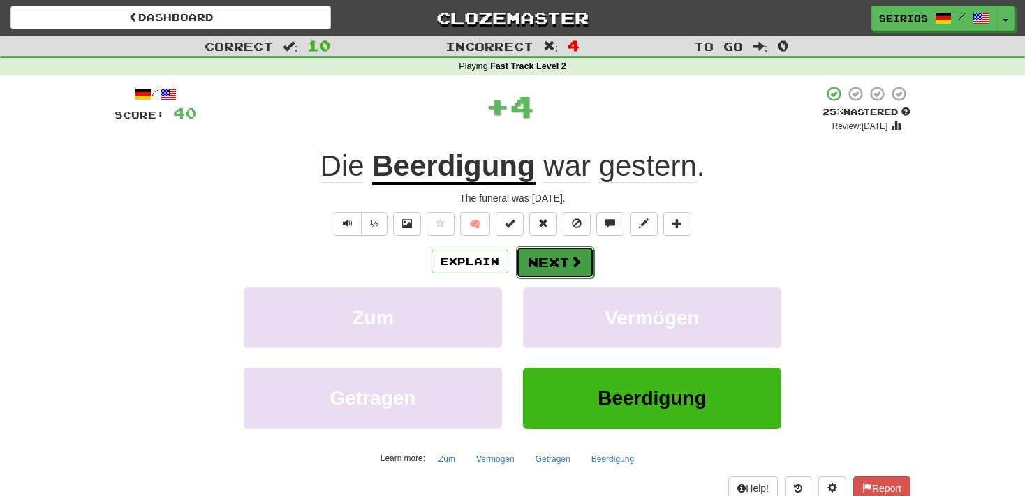
click at [566, 256] on button "Next" at bounding box center [555, 263] width 78 height 32
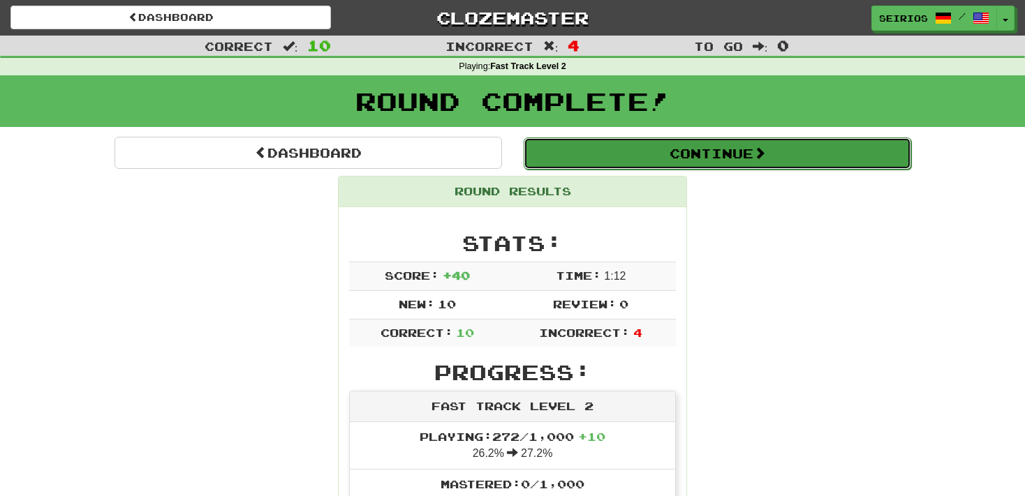
click at [665, 140] on button "Continue" at bounding box center [718, 154] width 388 height 32
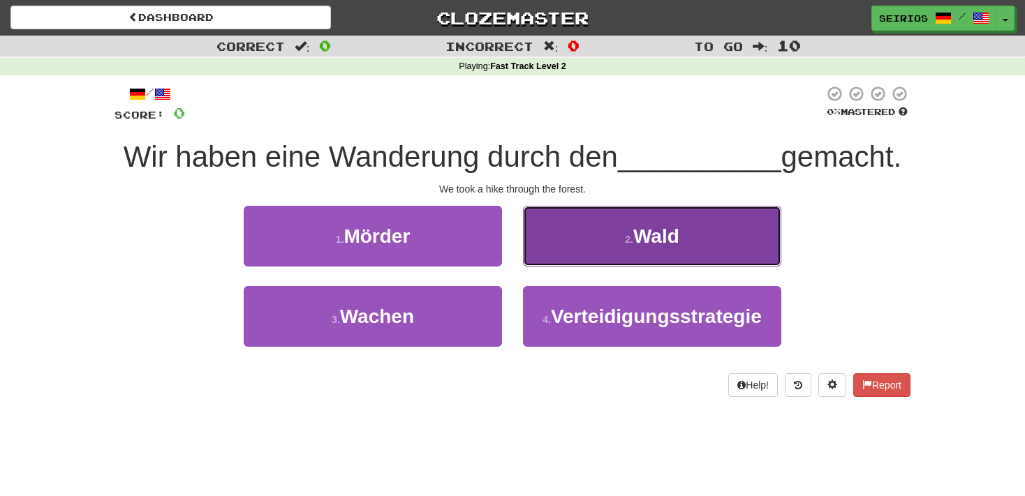
click at [652, 244] on span "Wald" at bounding box center [656, 237] width 46 height 22
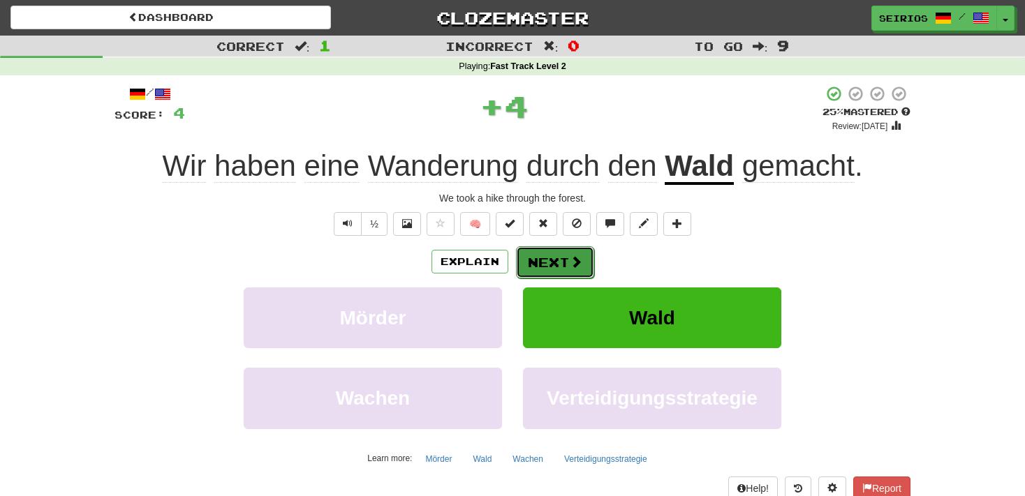
click at [536, 251] on button "Next" at bounding box center [555, 263] width 78 height 32
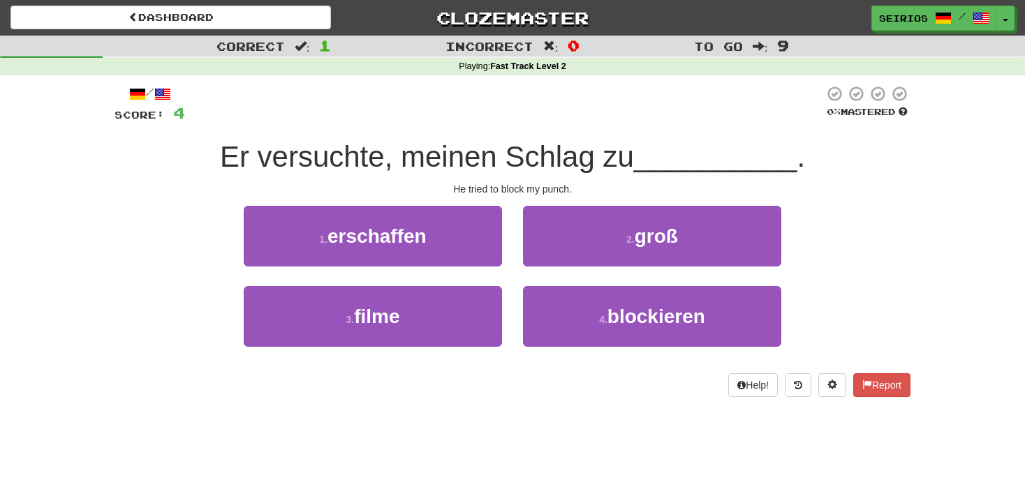
click at [545, 421] on div "Dashboard Clozemaster Seirios / Toggle Dropdown Dashboard Leaderboard Activity …" at bounding box center [512, 248] width 1025 height 496
click at [590, 349] on div "4 . blockieren" at bounding box center [652, 326] width 279 height 80
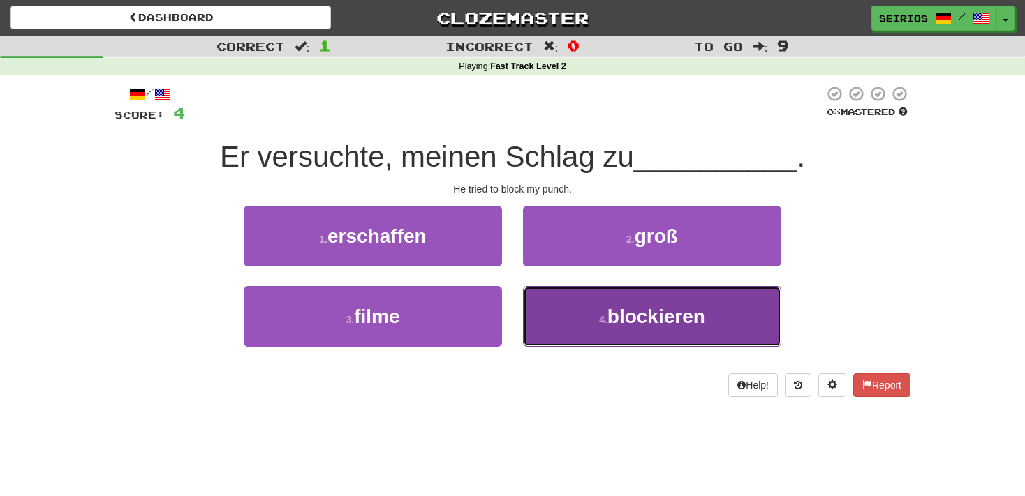
click at [596, 320] on button "4 . blockieren" at bounding box center [652, 316] width 258 height 61
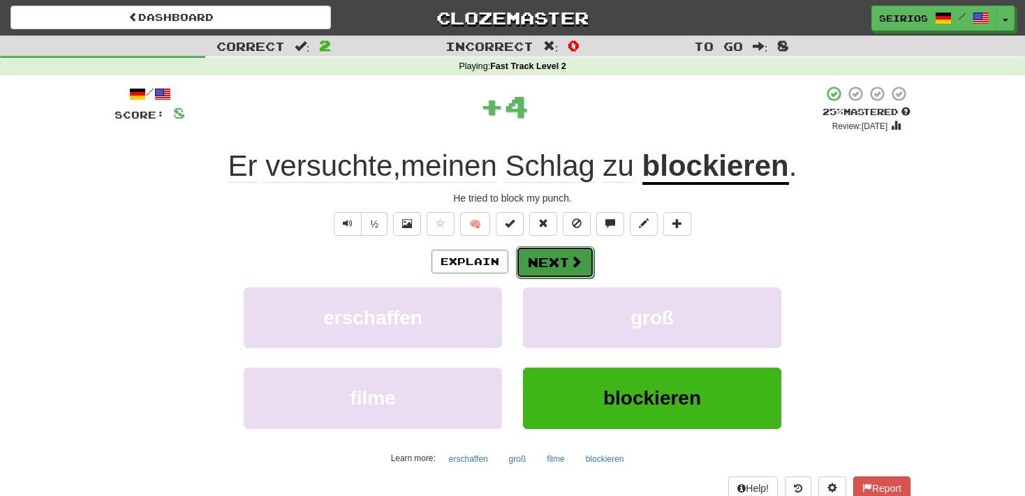
click at [577, 257] on span at bounding box center [576, 262] width 13 height 13
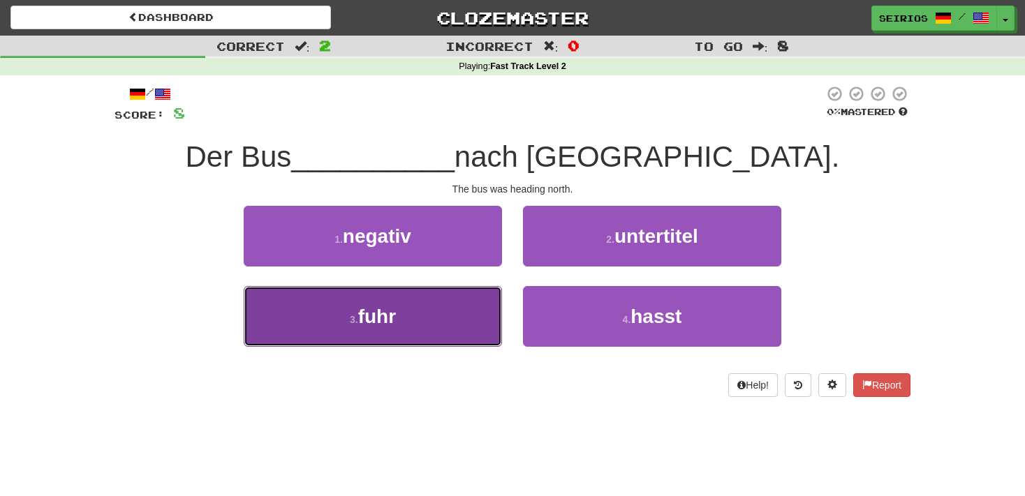
click at [459, 330] on button "3 . fuhr" at bounding box center [373, 316] width 258 height 61
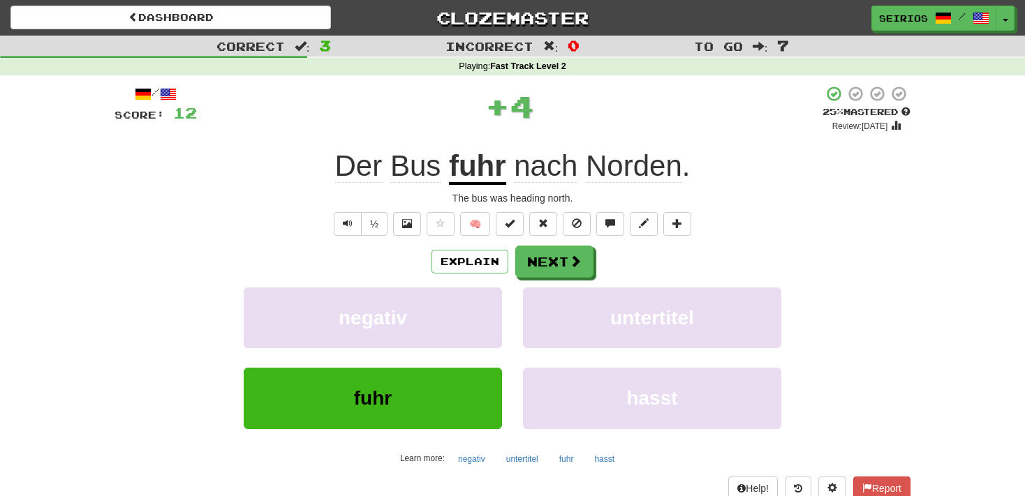
click at [551, 241] on div "/ Score: 12 + 4 25 % Mastered Review: [DATE] Der Bus fuhr nach Norden . The bus…" at bounding box center [513, 292] width 796 height 415
click at [554, 253] on button "Next" at bounding box center [555, 263] width 78 height 32
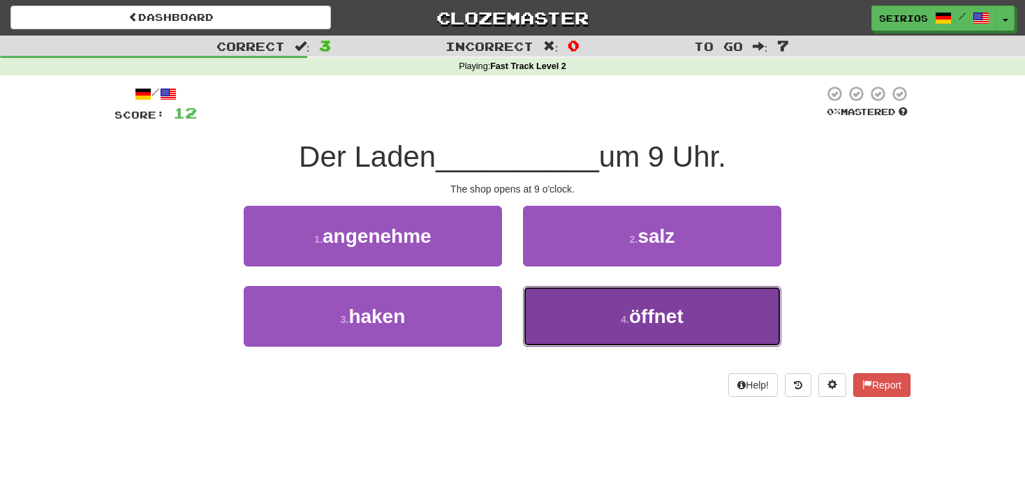
click at [554, 318] on button "4 . öffnet" at bounding box center [652, 316] width 258 height 61
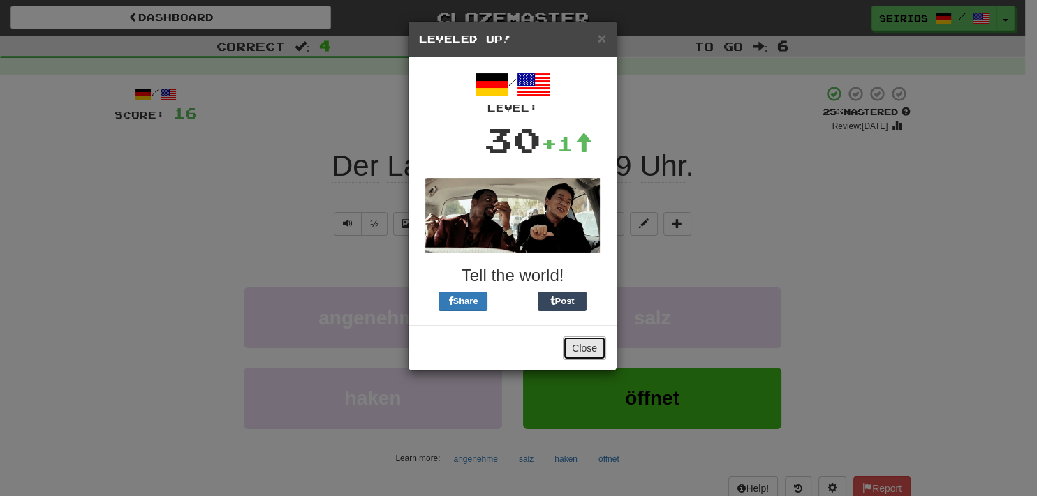
click at [577, 344] on button "Close" at bounding box center [584, 349] width 43 height 24
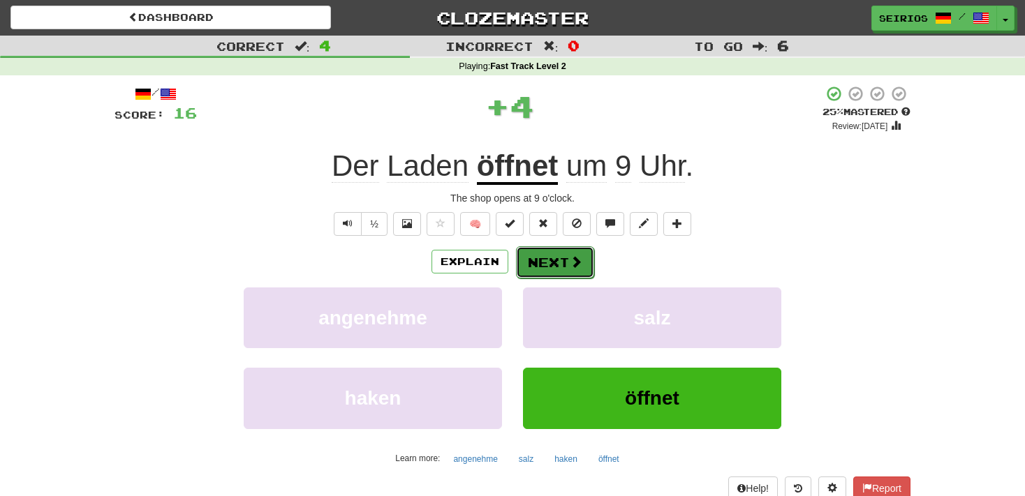
click at [567, 264] on button "Next" at bounding box center [555, 263] width 78 height 32
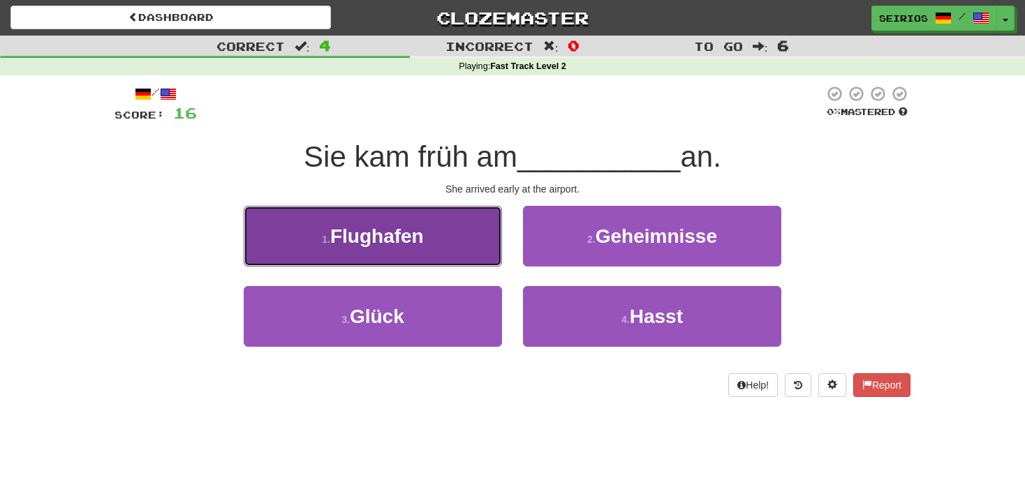
click at [469, 245] on button "1 . Flughafen" at bounding box center [373, 236] width 258 height 61
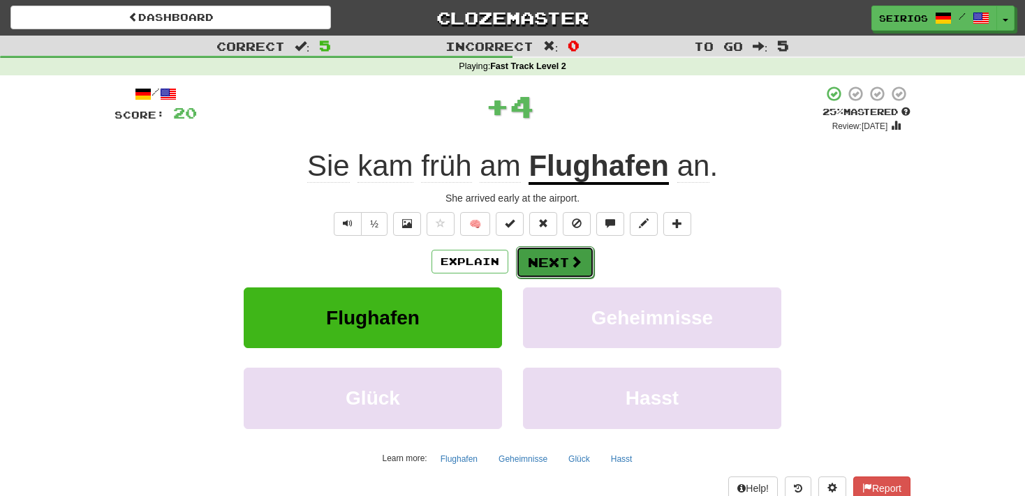
click at [554, 268] on button "Next" at bounding box center [555, 263] width 78 height 32
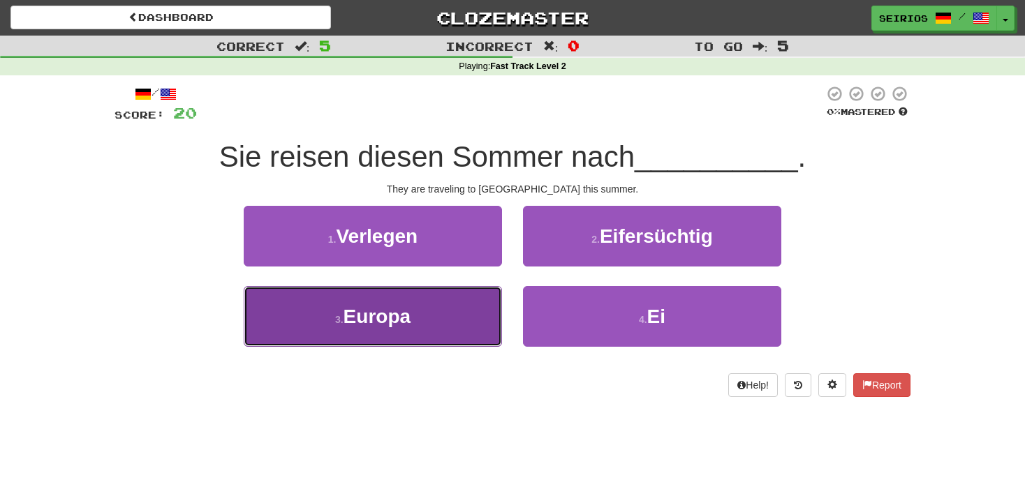
click at [455, 304] on button "3 . Europa" at bounding box center [373, 316] width 258 height 61
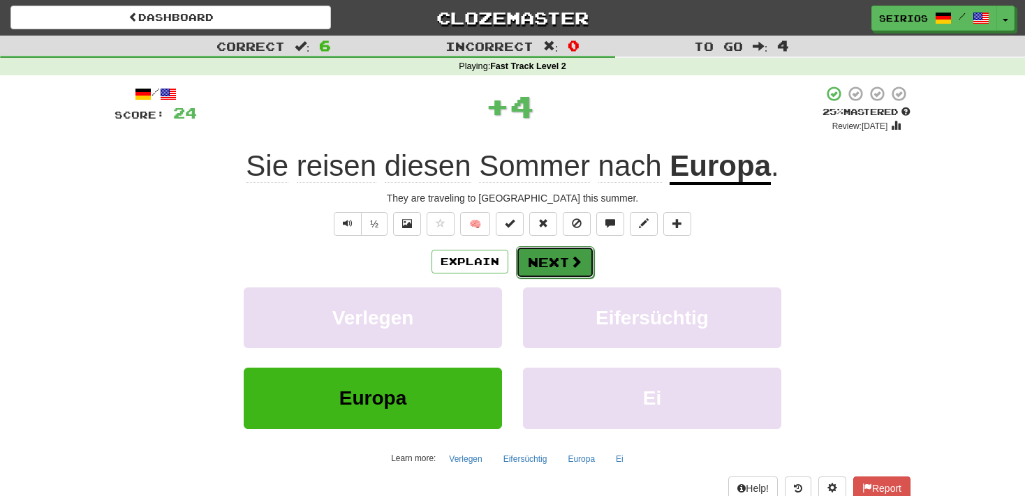
click at [533, 254] on button "Next" at bounding box center [555, 263] width 78 height 32
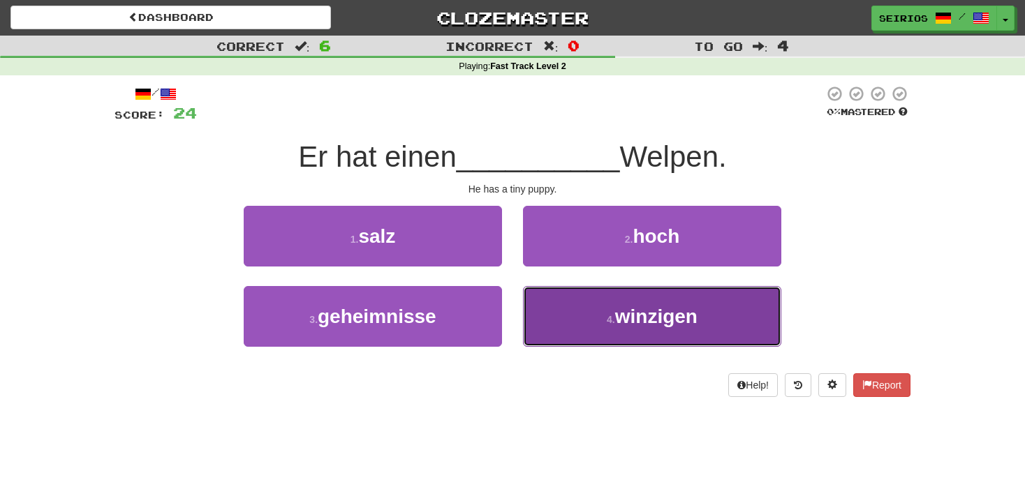
click at [564, 318] on button "4 . winzigen" at bounding box center [652, 316] width 258 height 61
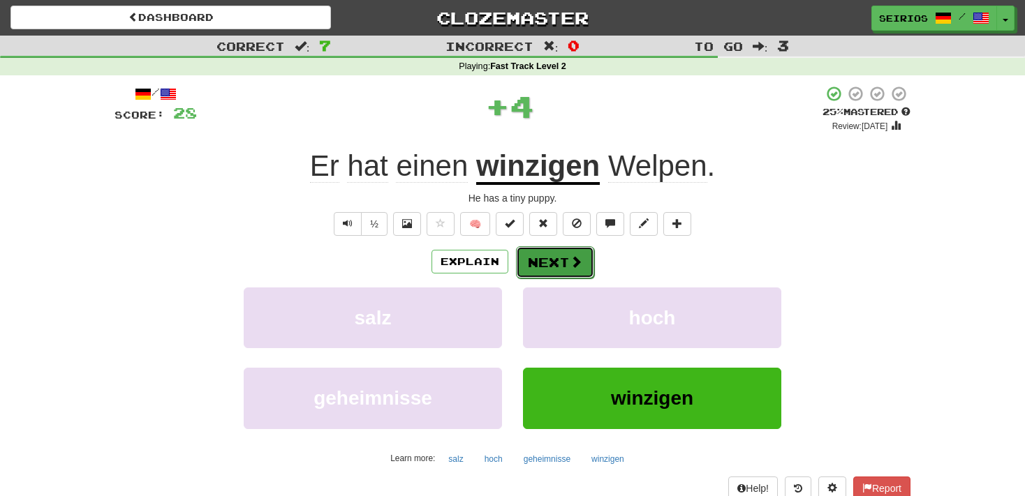
click at [564, 270] on button "Next" at bounding box center [555, 263] width 78 height 32
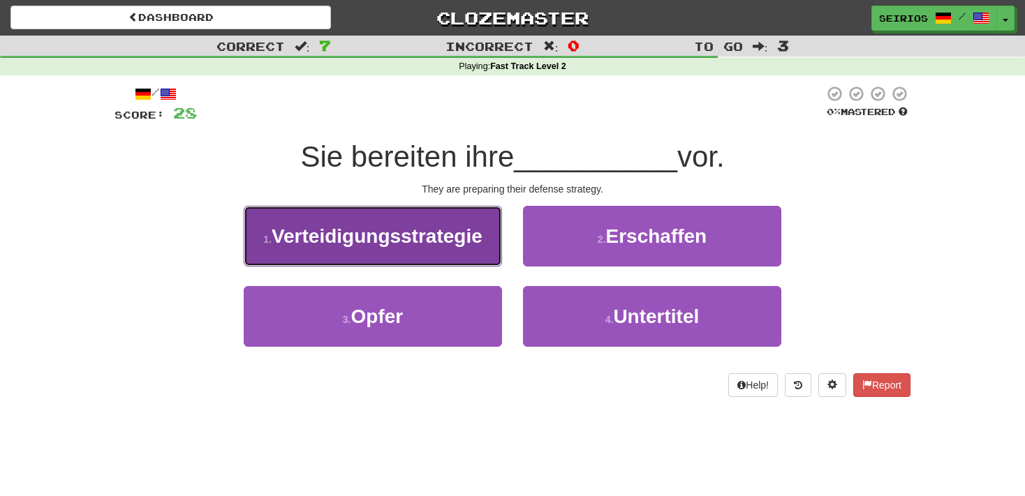
click at [478, 249] on button "1 . Verteidigungsstrategie" at bounding box center [373, 236] width 258 height 61
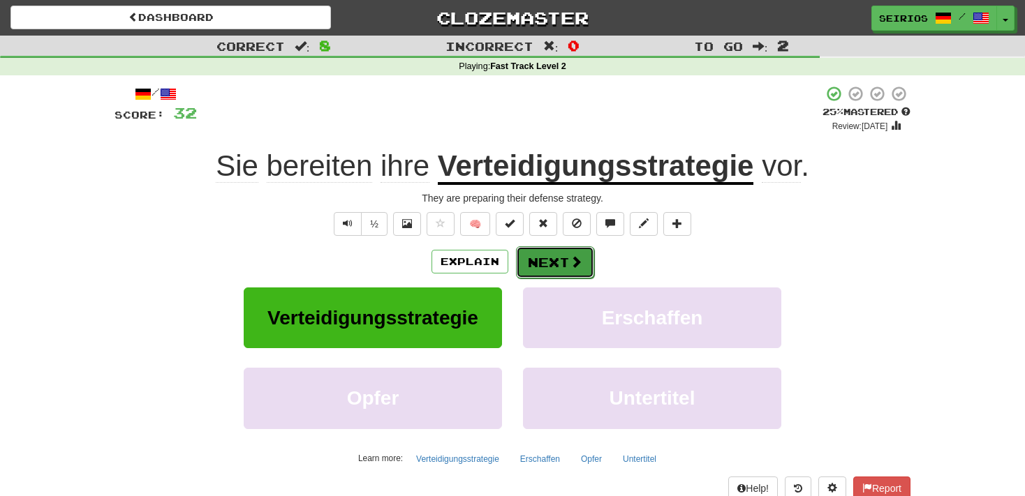
click at [543, 256] on button "Next" at bounding box center [555, 263] width 78 height 32
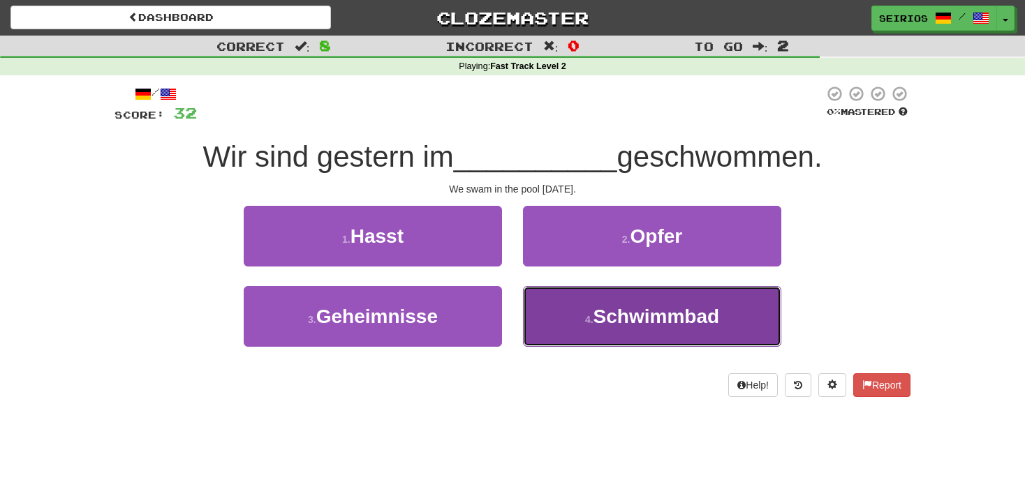
click at [566, 303] on button "4 . Schwimmbad" at bounding box center [652, 316] width 258 height 61
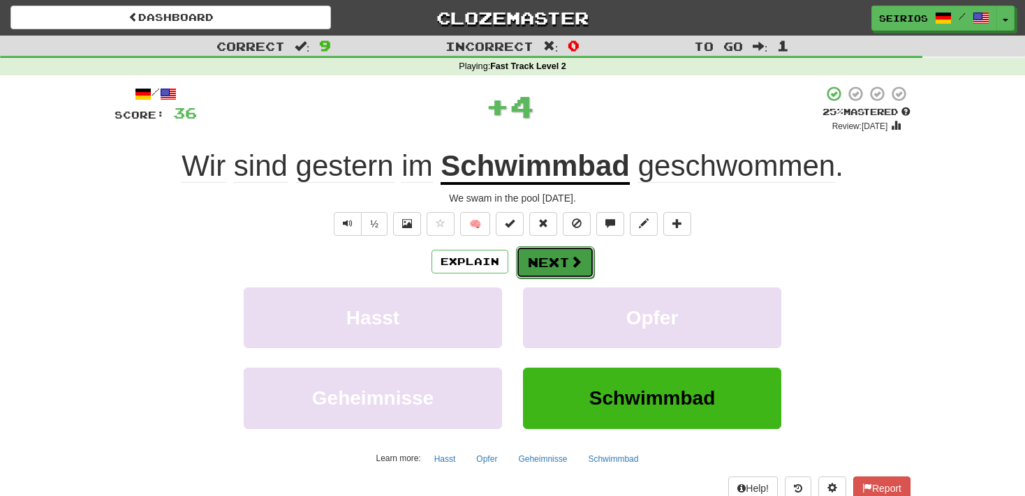
click at [560, 258] on button "Next" at bounding box center [555, 263] width 78 height 32
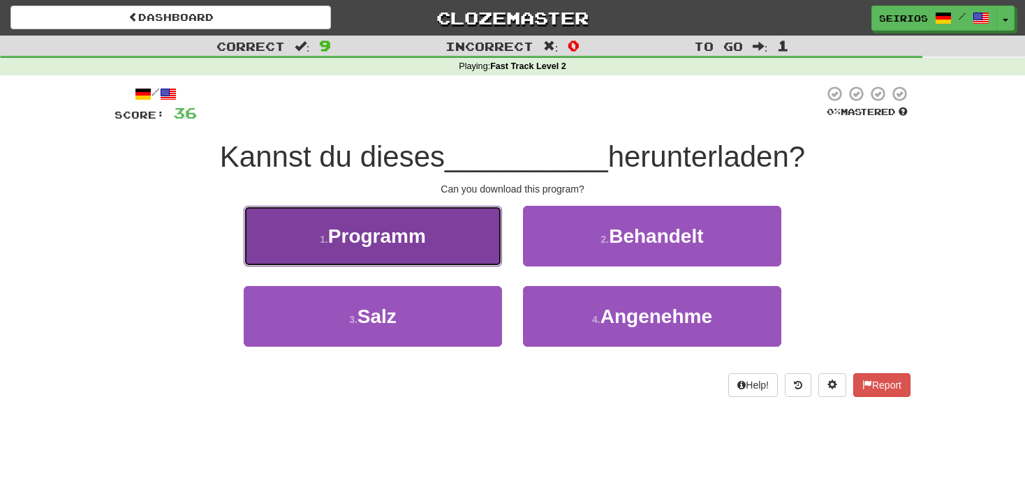
click at [399, 226] on span "Programm" at bounding box center [377, 237] width 98 height 22
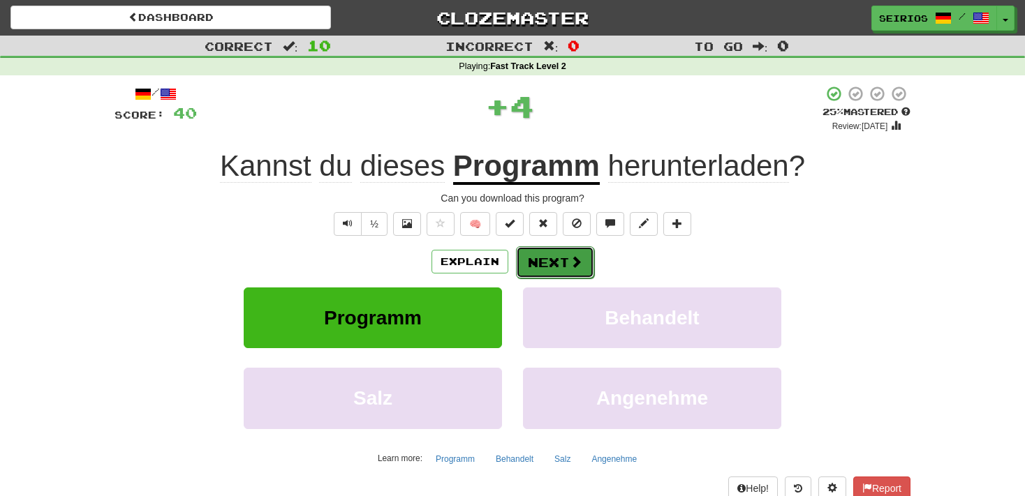
click at [574, 256] on span at bounding box center [576, 262] width 13 height 13
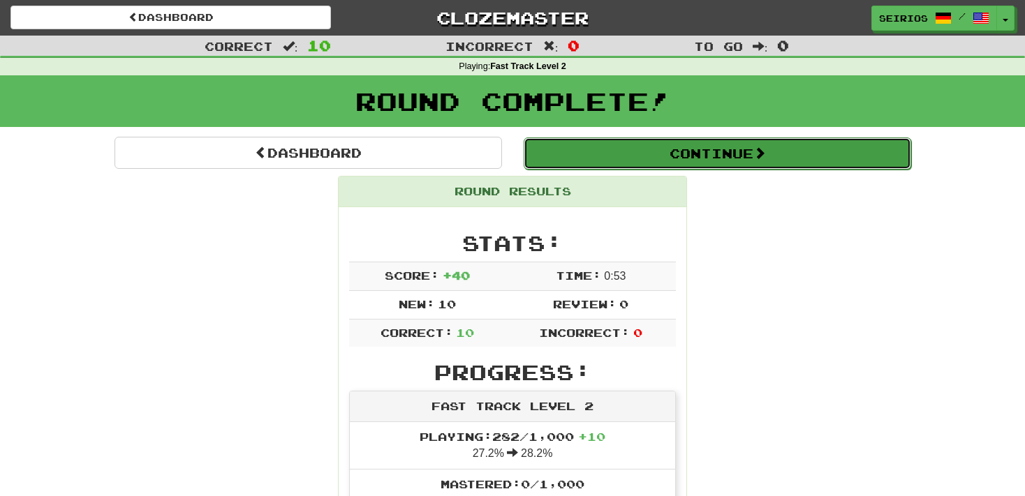
click at [633, 158] on button "Continue" at bounding box center [718, 154] width 388 height 32
